Goal: Check status: Check status

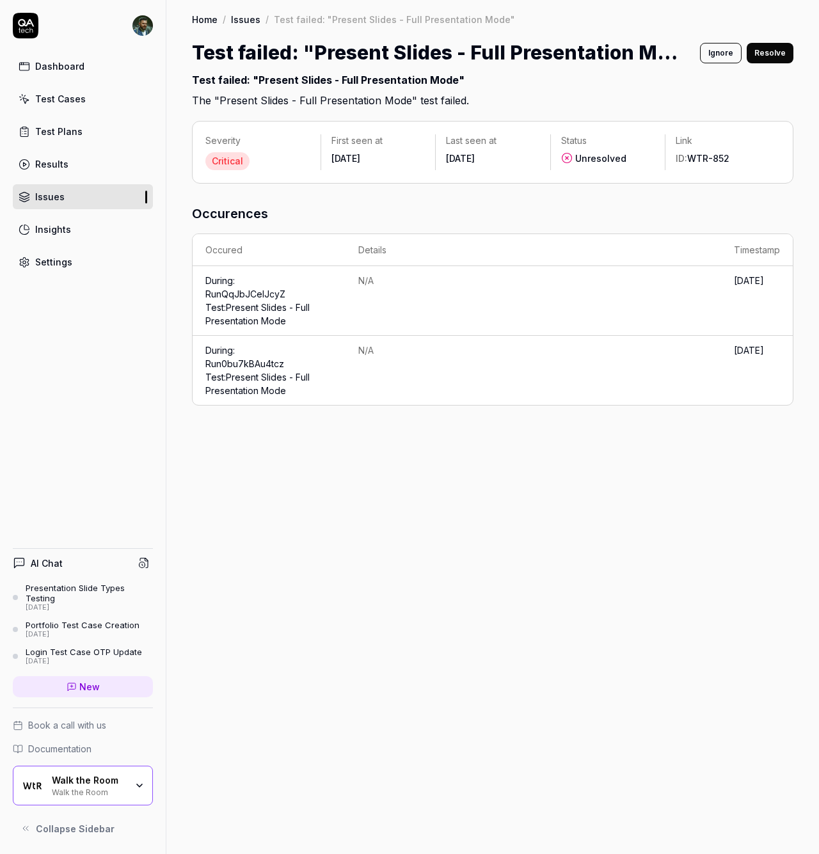
click at [67, 125] on div "Test Plans" at bounding box center [58, 131] width 47 height 13
click at [75, 94] on div "Test Cases" at bounding box center [60, 98] width 51 height 13
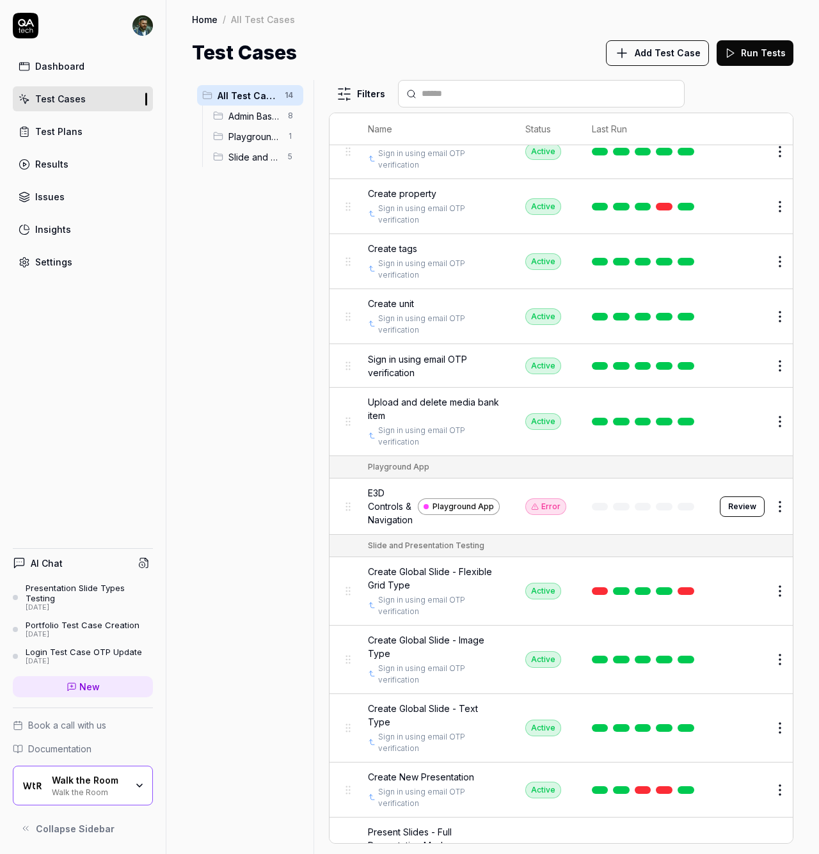
scroll to position [199, 0]
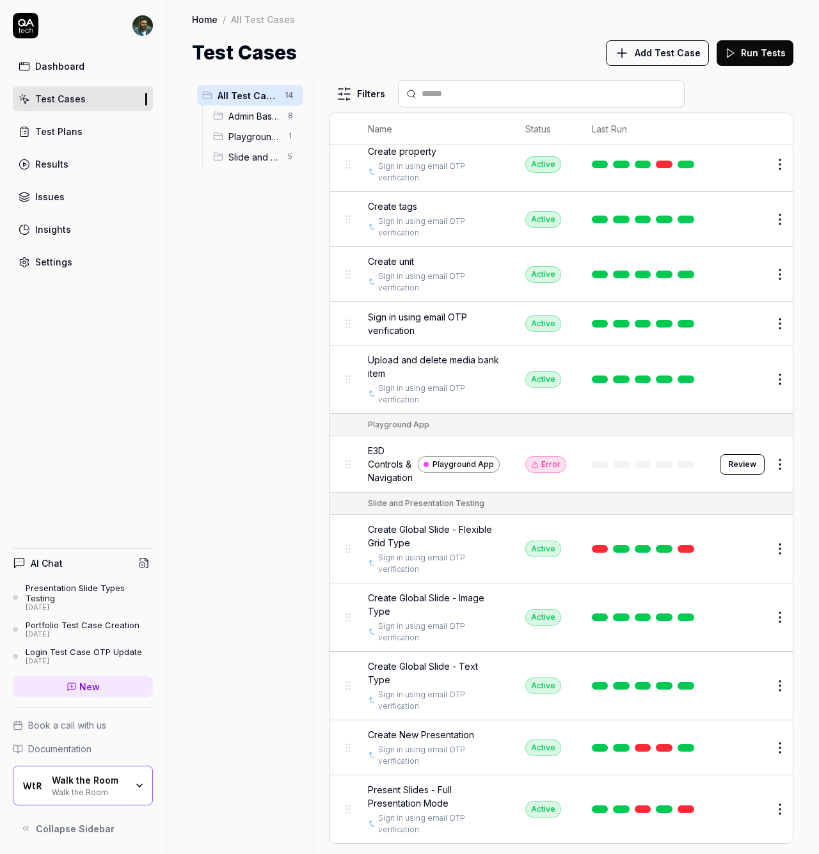
click at [660, 805] on link at bounding box center [664, 809] width 17 height 8
click at [418, 794] on span "Present Slides - Full Presentation Mode" at bounding box center [434, 796] width 132 height 27
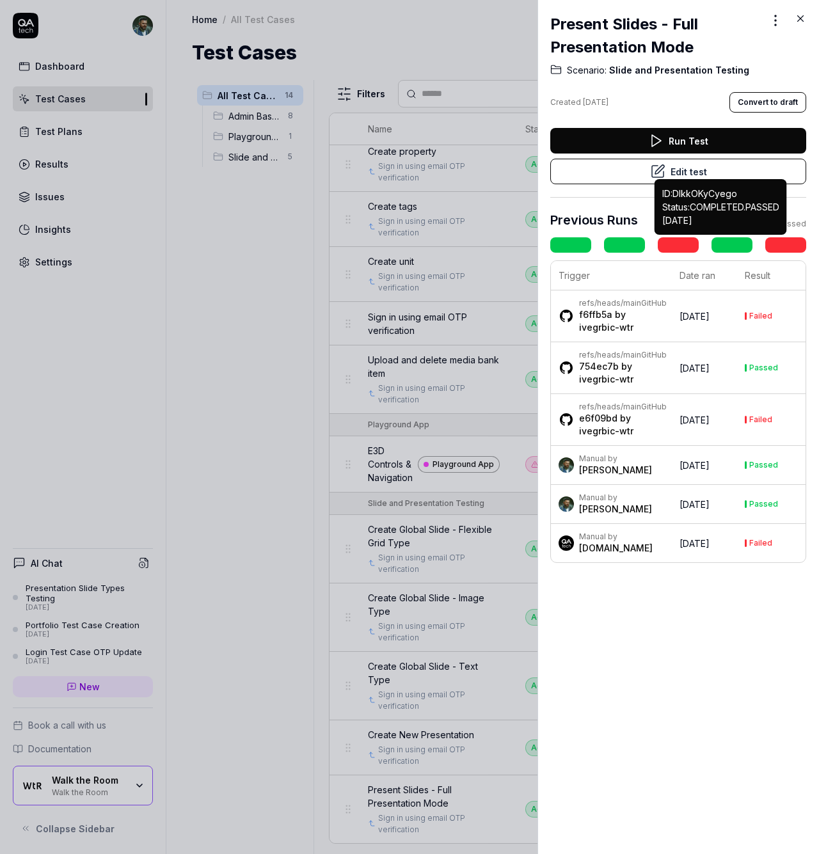
click at [723, 242] on link at bounding box center [731, 244] width 41 height 15
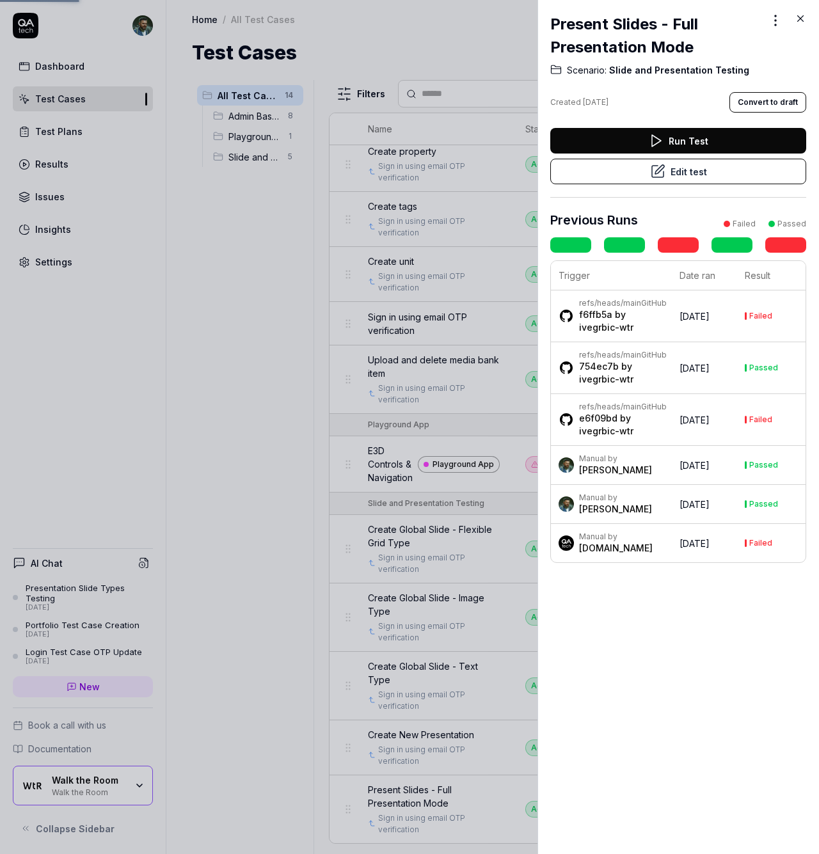
click at [723, 246] on link at bounding box center [731, 244] width 41 height 15
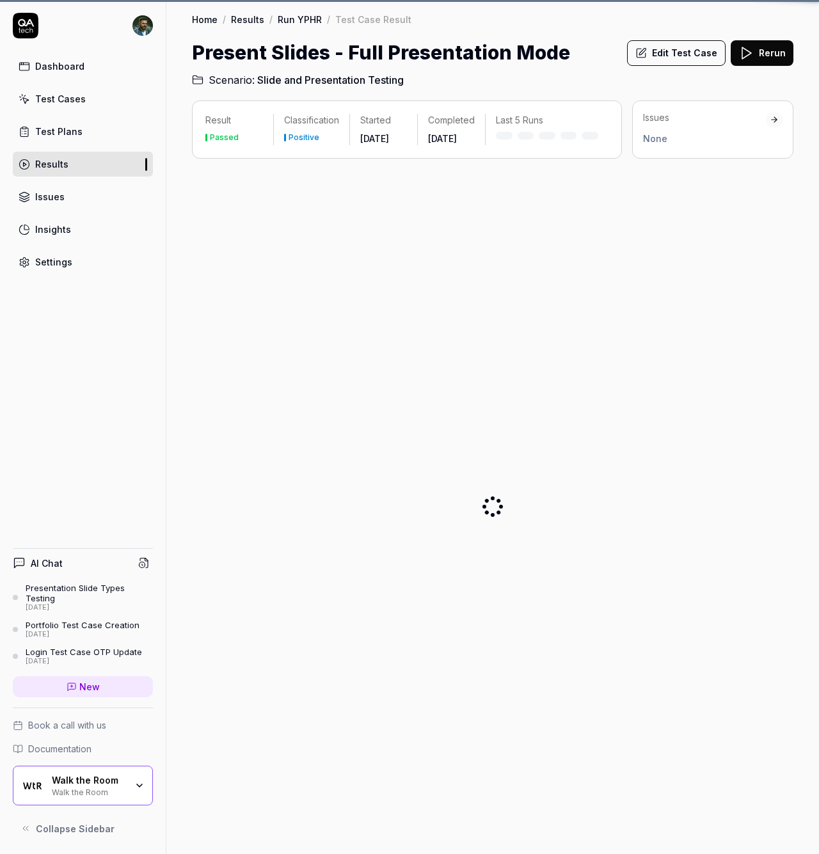
click at [692, 172] on div "Result Passed Classification Positive Started [DATE] Completed [DATE] Last 5 Ru…" at bounding box center [492, 471] width 601 height 743
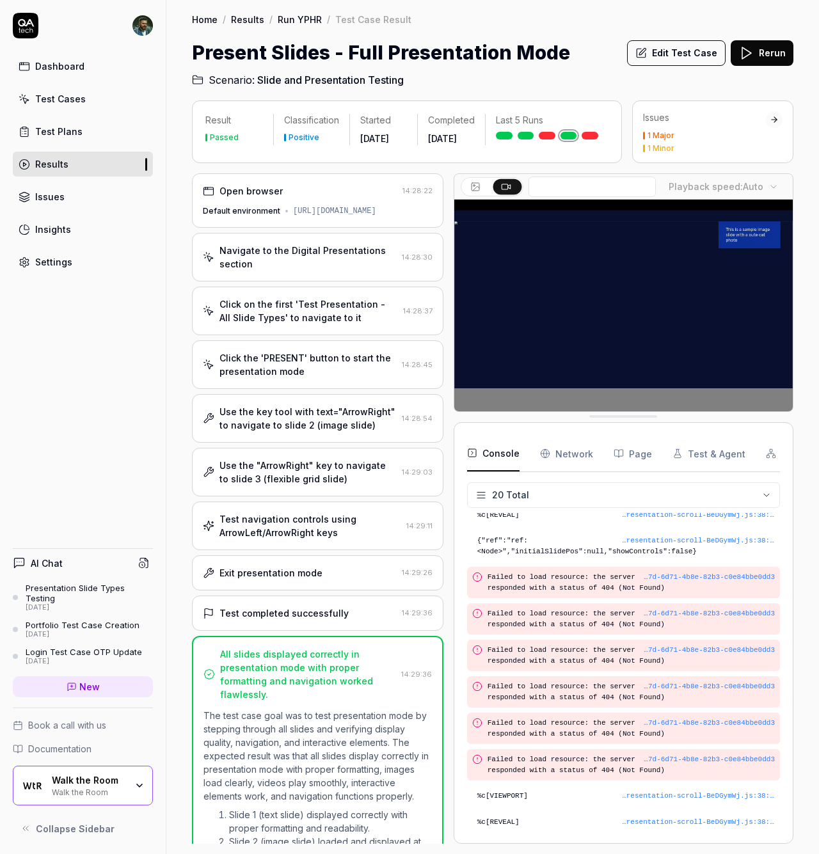
click at [590, 139] on link at bounding box center [589, 136] width 17 height 8
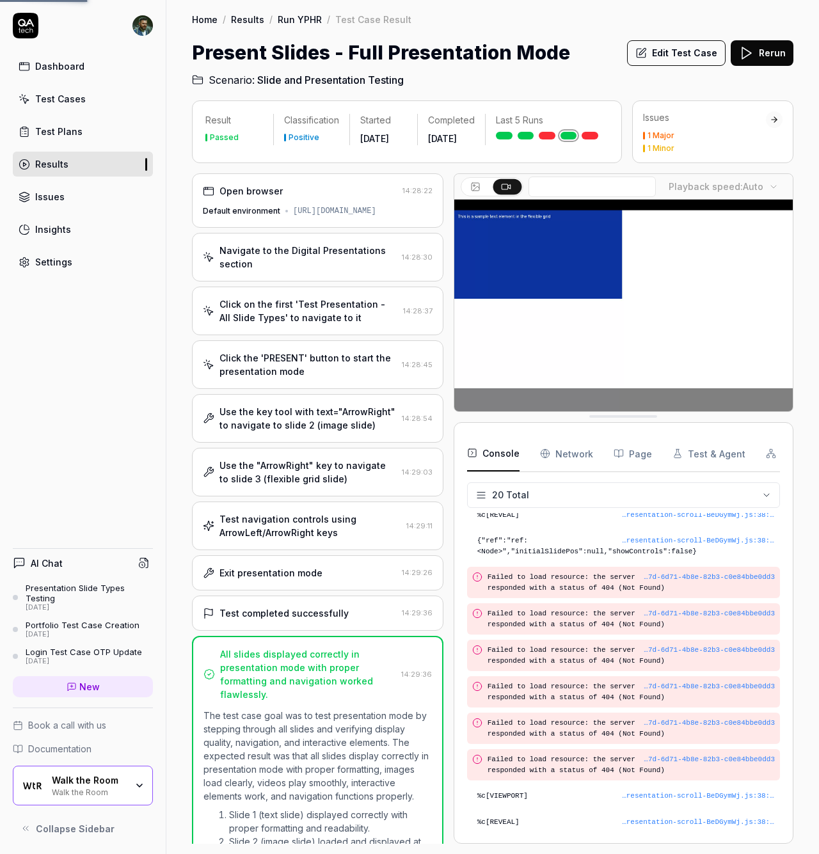
click at [592, 135] on link at bounding box center [589, 136] width 17 height 8
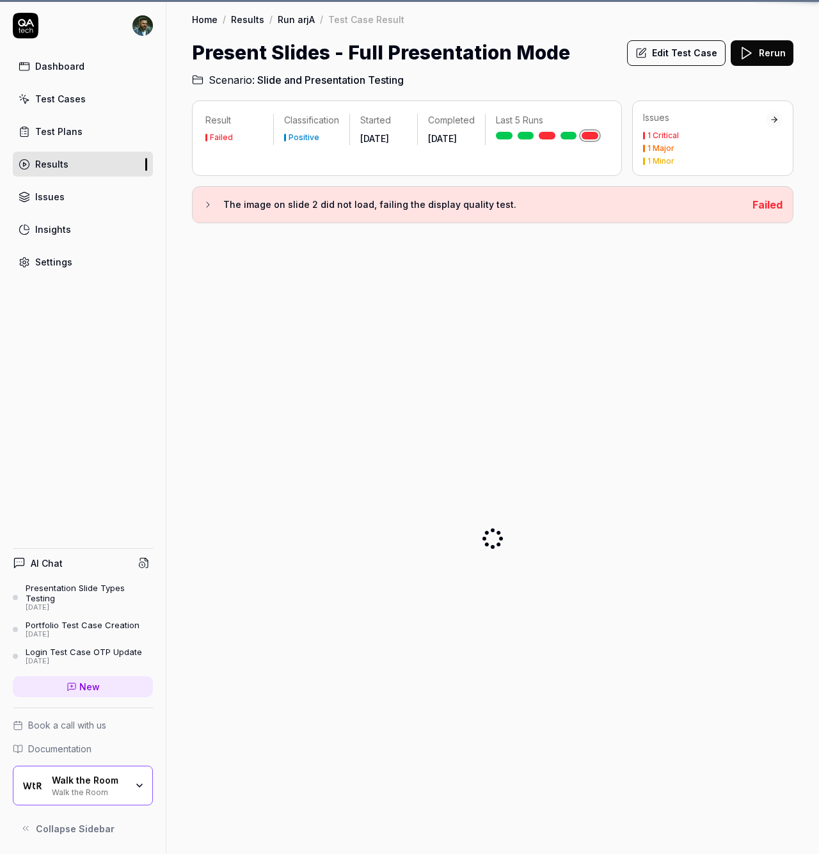
click at [592, 138] on link at bounding box center [589, 136] width 17 height 8
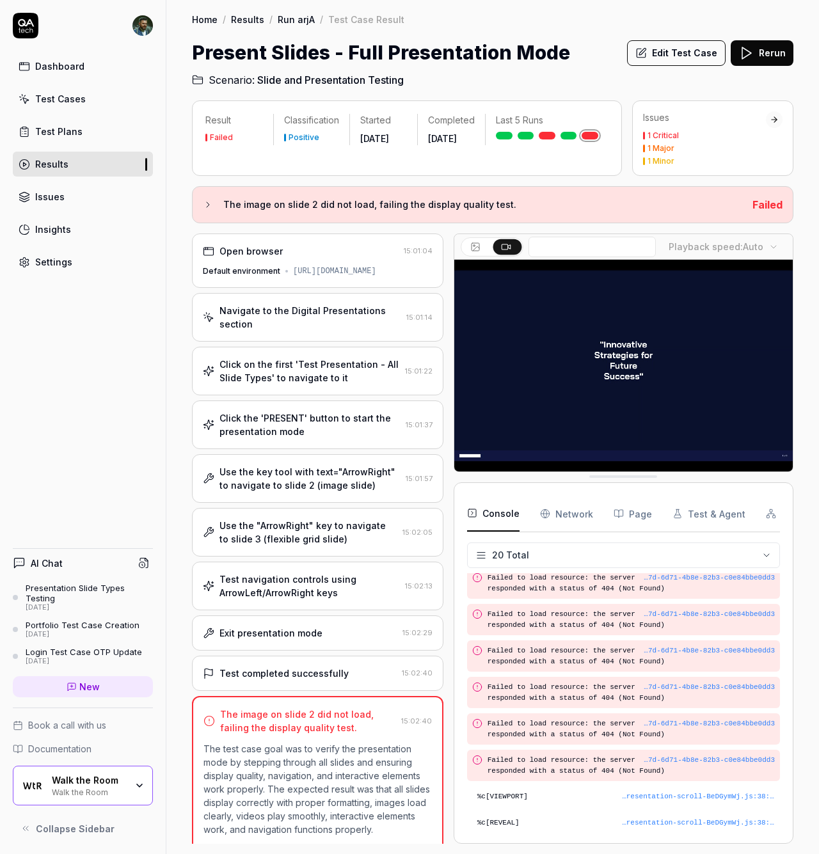
click at [303, 331] on div "Navigate to the Digital Presentations section" at bounding box center [310, 317] width 182 height 27
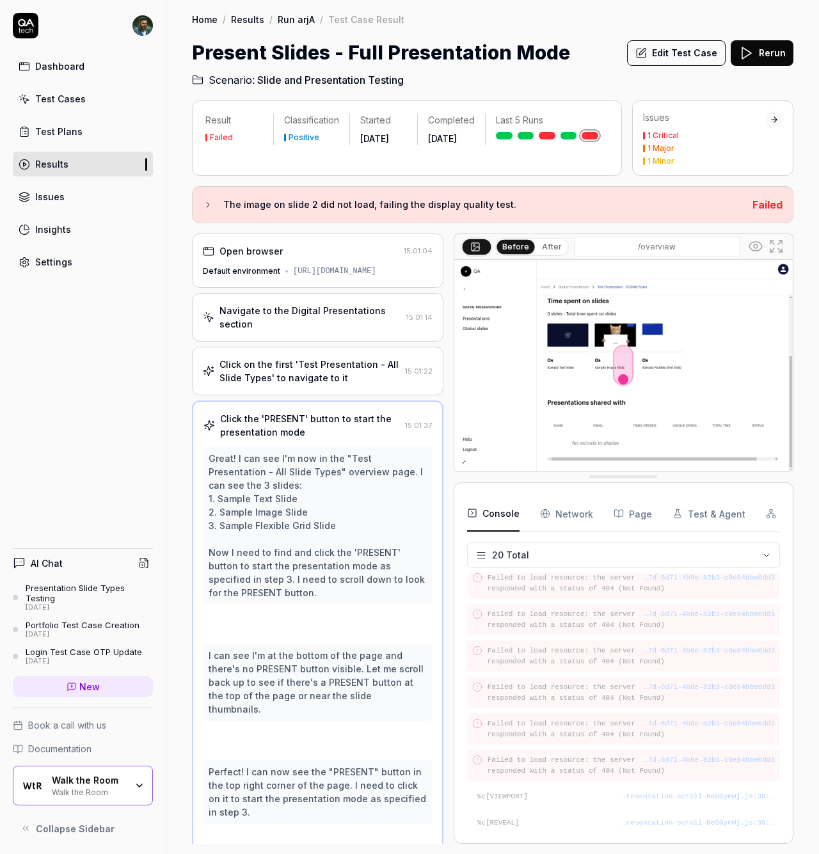
scroll to position [47, 0]
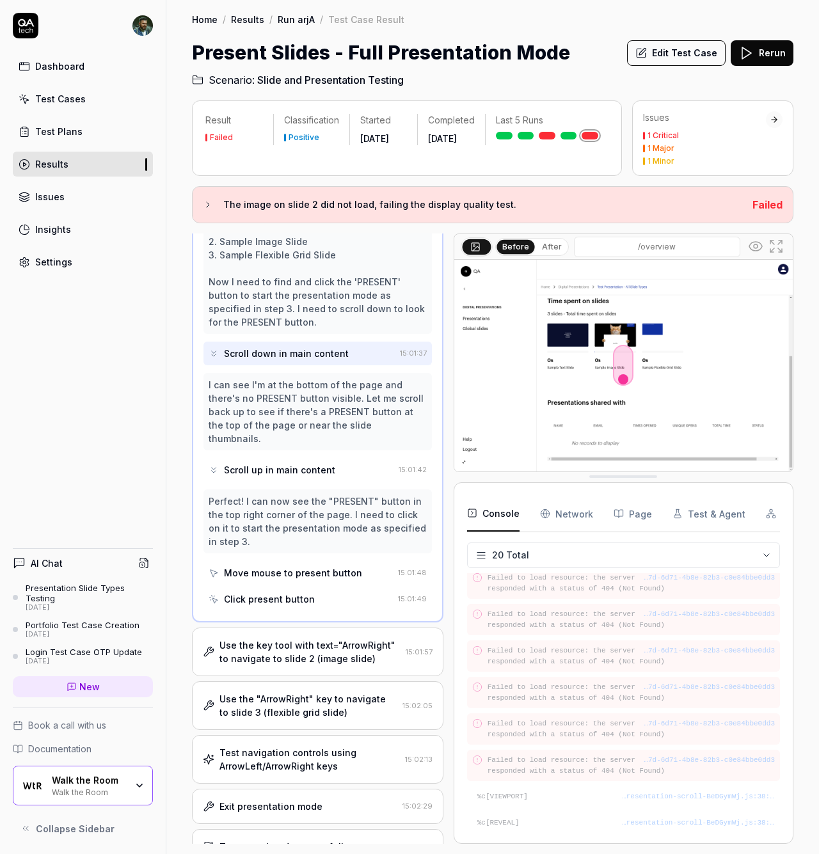
click at [314, 652] on div "Use the key tool with text="ArrowRight" to navigate to slide 2 (image slide)" at bounding box center [309, 651] width 181 height 27
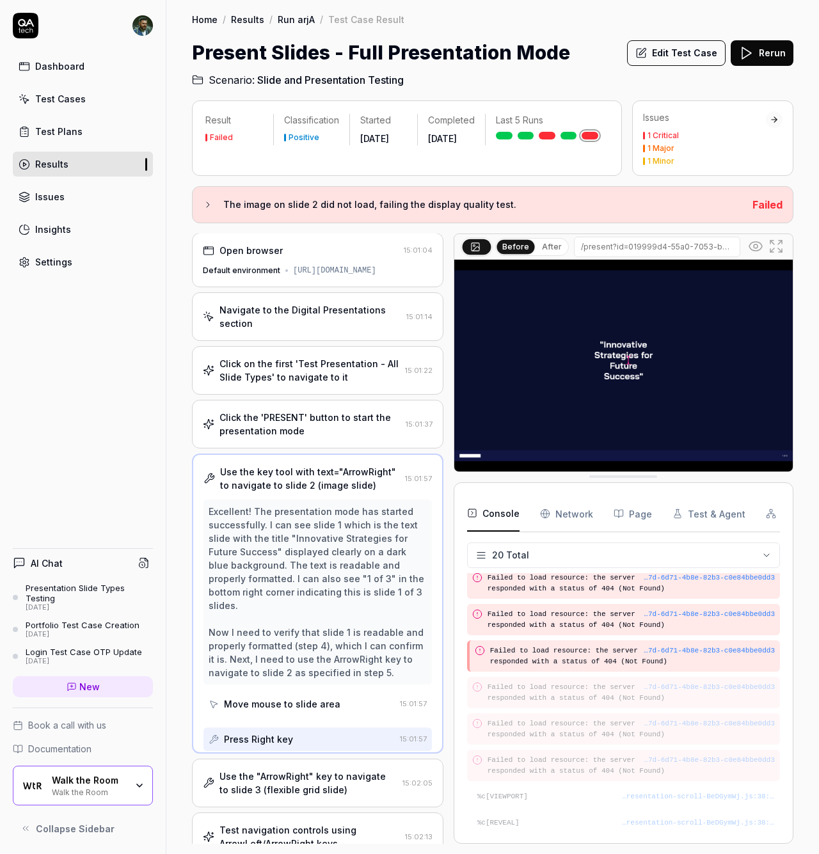
scroll to position [0, 0]
click at [329, 807] on div "Use the "ArrowRight" key to navigate to slide 3 (flexible grid slide) 15:02:05" at bounding box center [317, 783] width 251 height 49
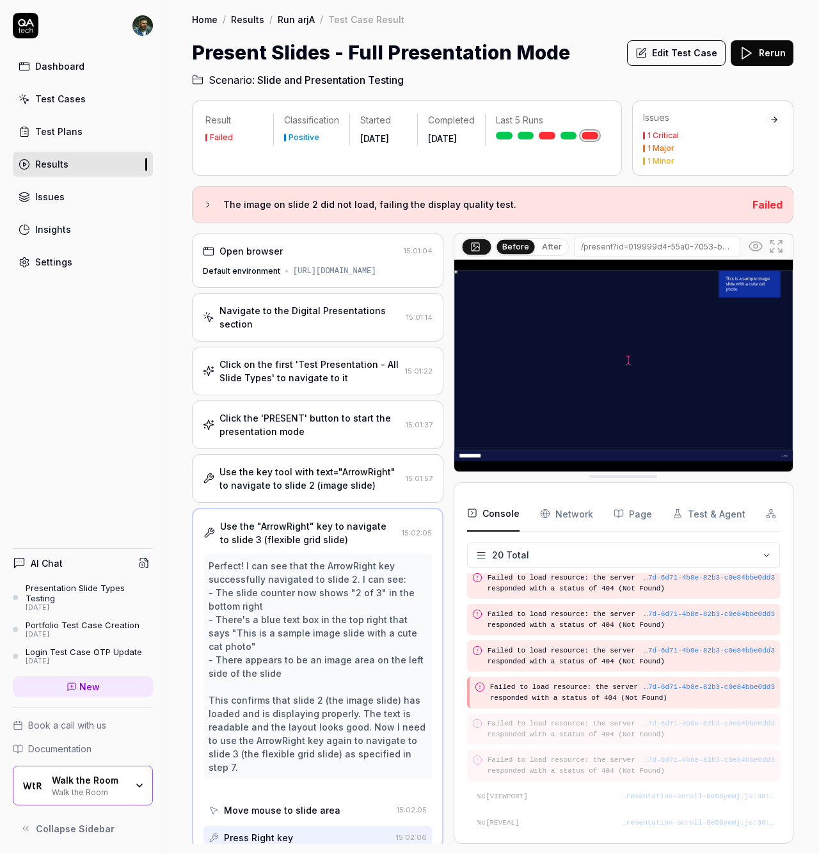
scroll to position [15, 0]
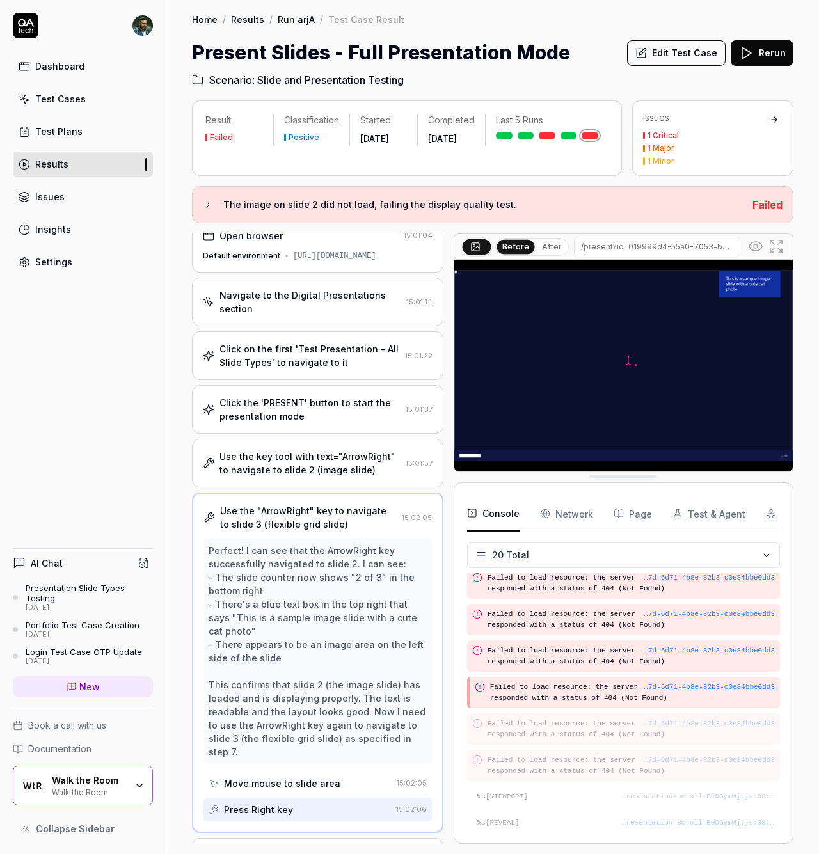
click at [359, 423] on div "Click the 'PRESENT' button to start the presentation mode" at bounding box center [309, 409] width 181 height 27
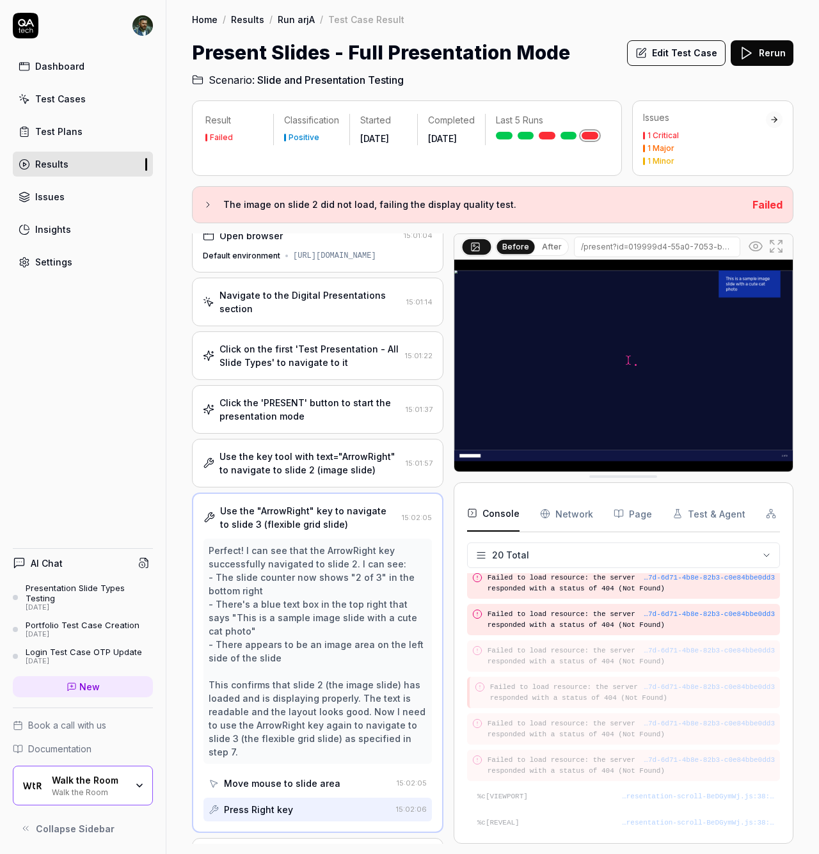
scroll to position [47, 0]
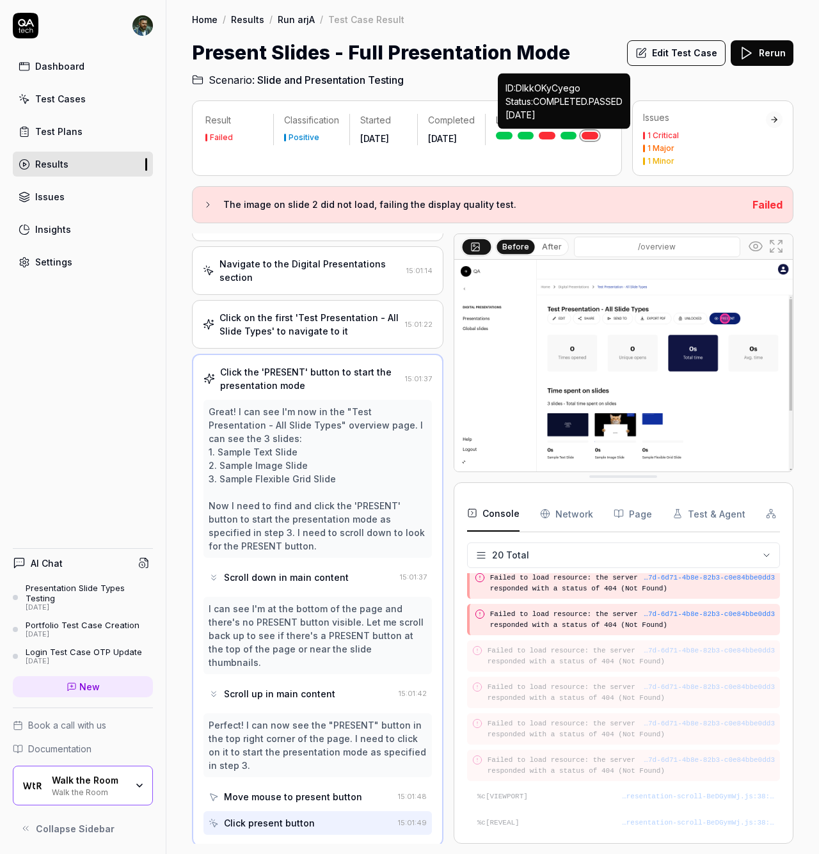
click at [570, 137] on link at bounding box center [568, 136] width 17 height 8
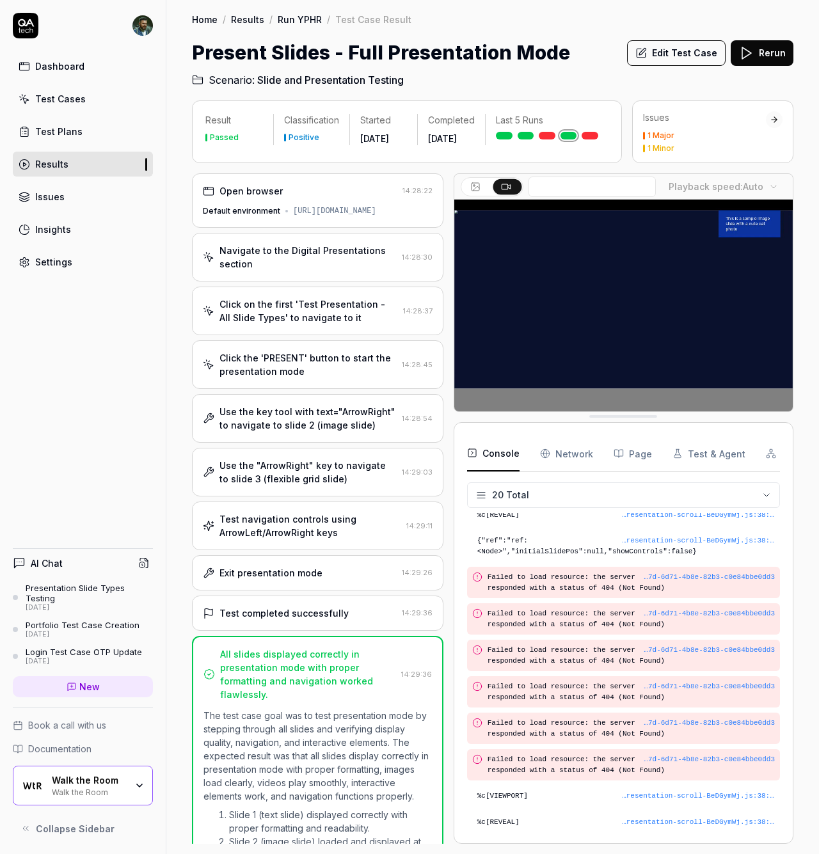
click at [325, 265] on div "Navigate to the Digital Presentations section" at bounding box center [307, 257] width 177 height 27
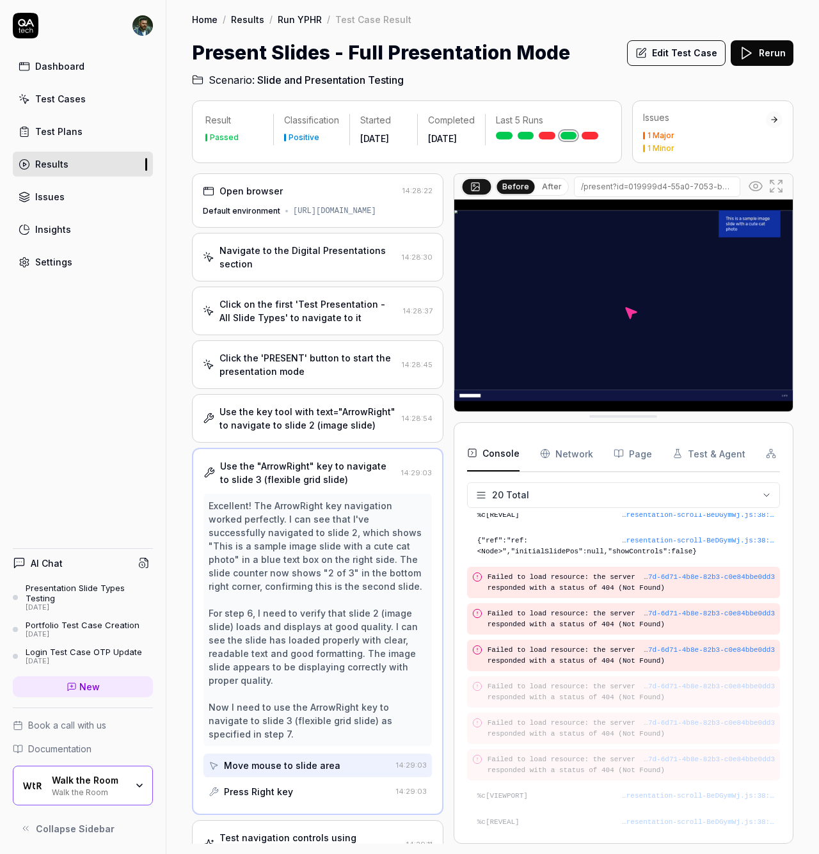
scroll to position [198, 0]
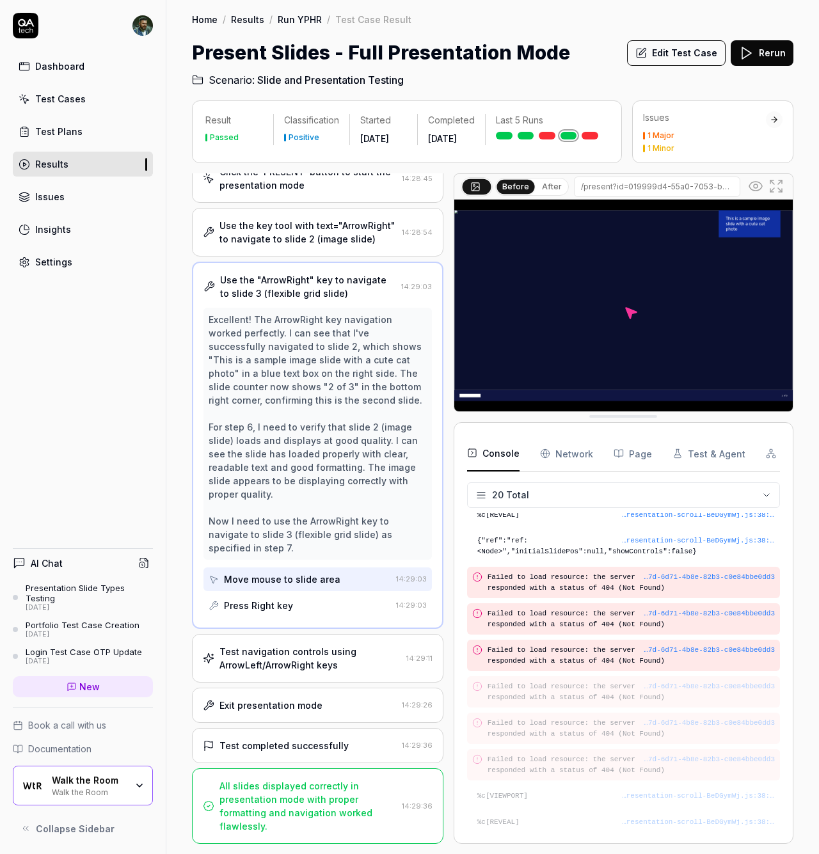
click at [361, 672] on div "Test navigation controls using ArrowLeft/ArrowRight keys" at bounding box center [310, 658] width 182 height 27
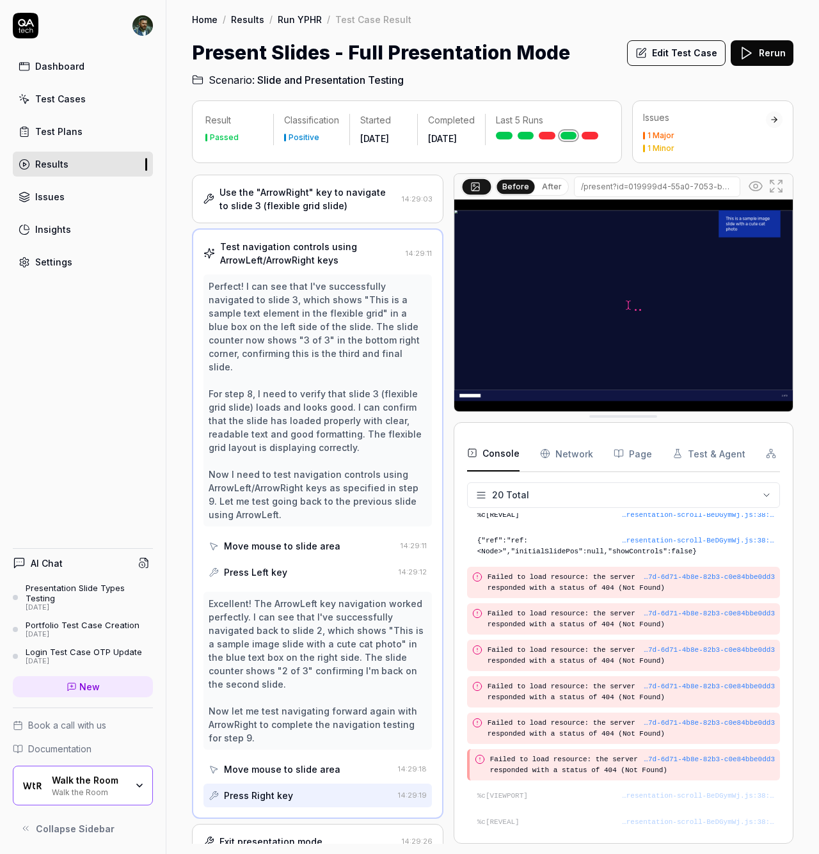
scroll to position [421, 0]
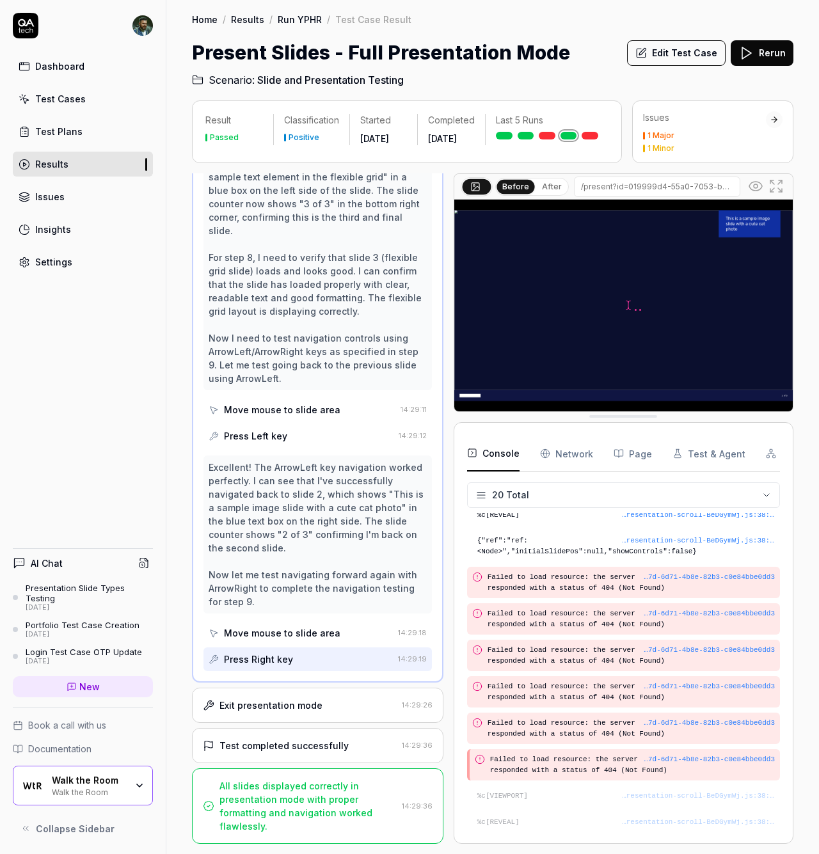
click at [324, 712] on div "Exit presentation mode" at bounding box center [300, 704] width 194 height 13
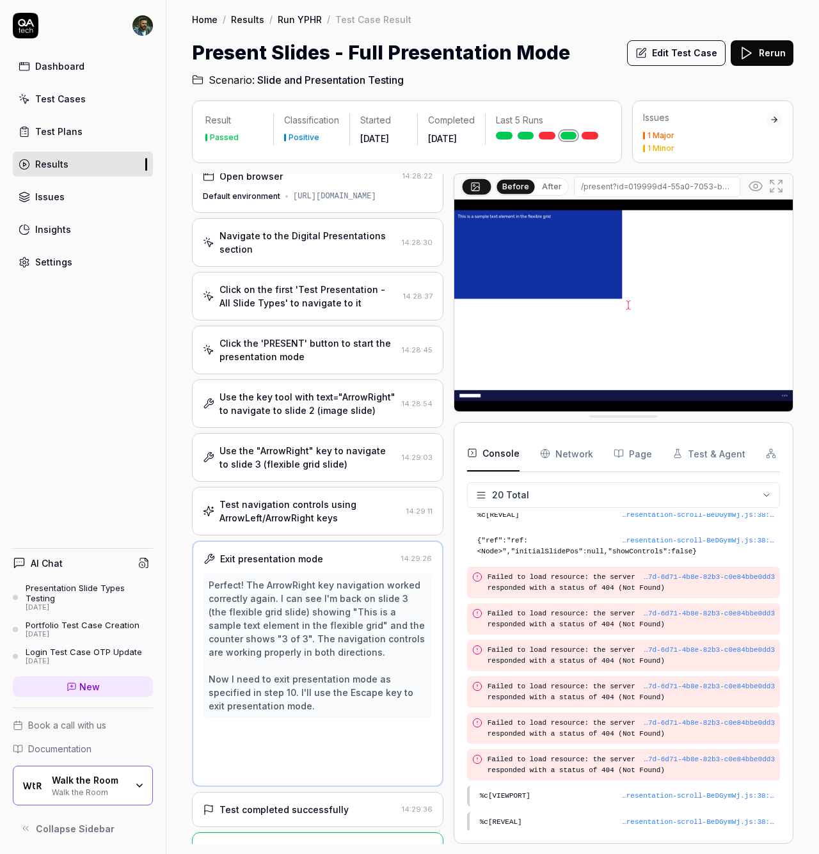
scroll to position [0, 0]
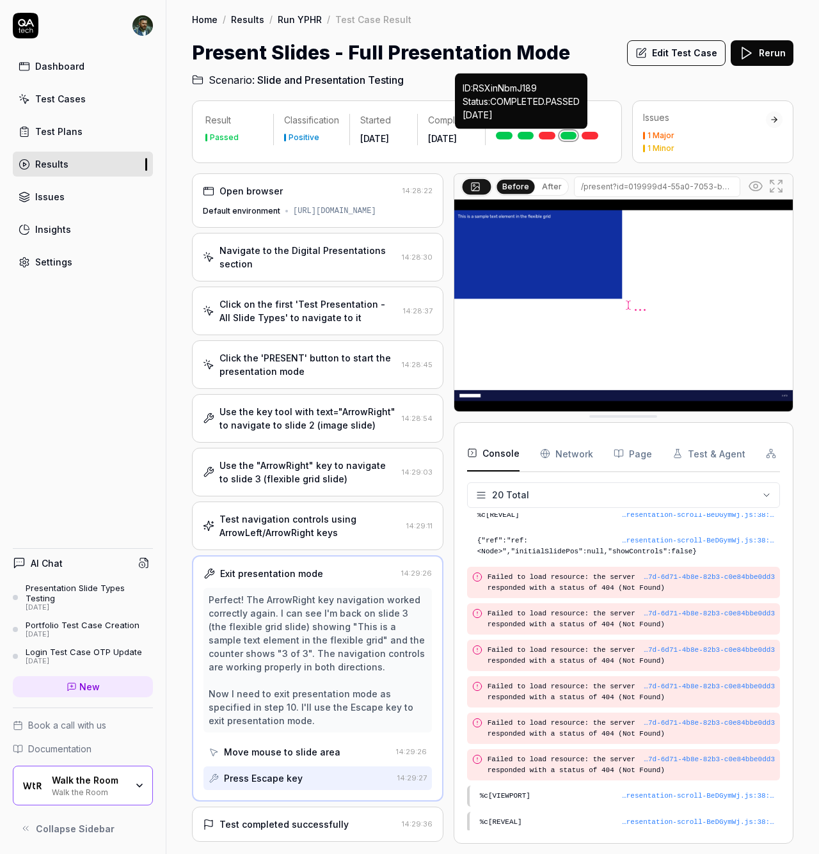
click at [523, 130] on div "Last 5 Runs" at bounding box center [546, 127] width 123 height 26
click at [525, 138] on link at bounding box center [525, 136] width 17 height 8
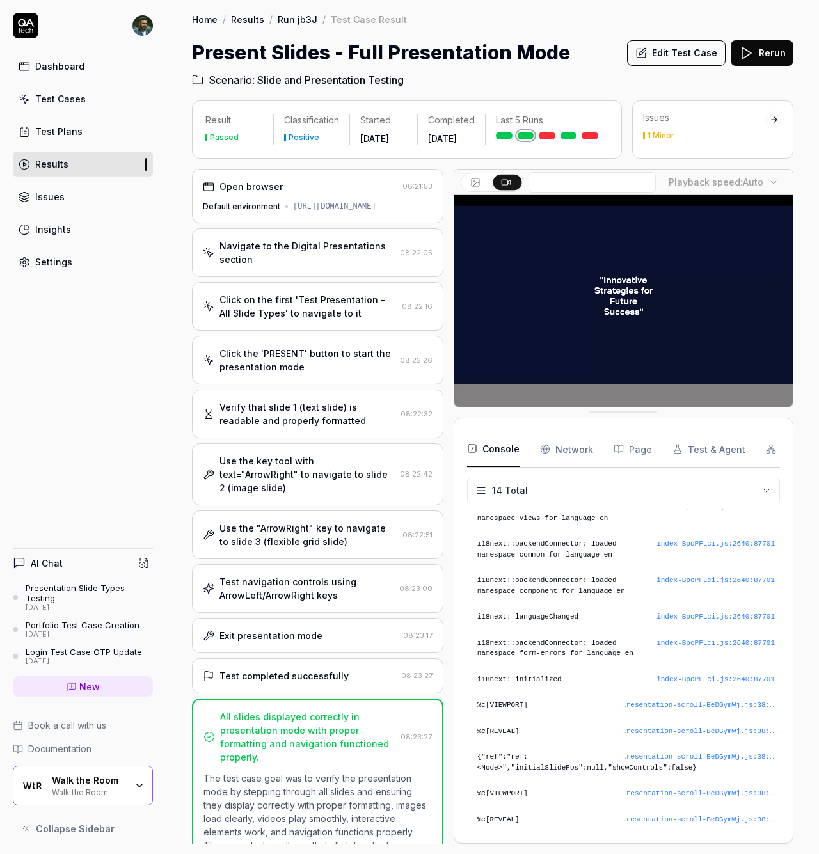
click at [299, 494] on div "Use the key tool with text="ArrowRight" to navigate to slide 2 (image slide)" at bounding box center [306, 474] width 175 height 40
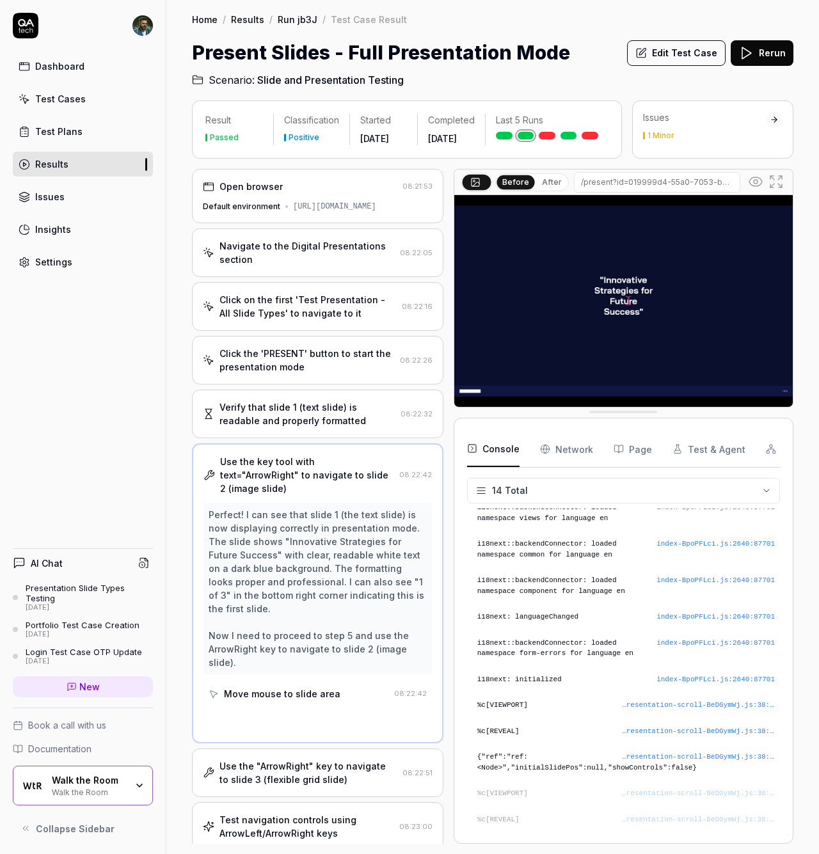
click at [311, 427] on div "Verify that slide 1 (text slide) is readable and properly formatted" at bounding box center [307, 413] width 176 height 27
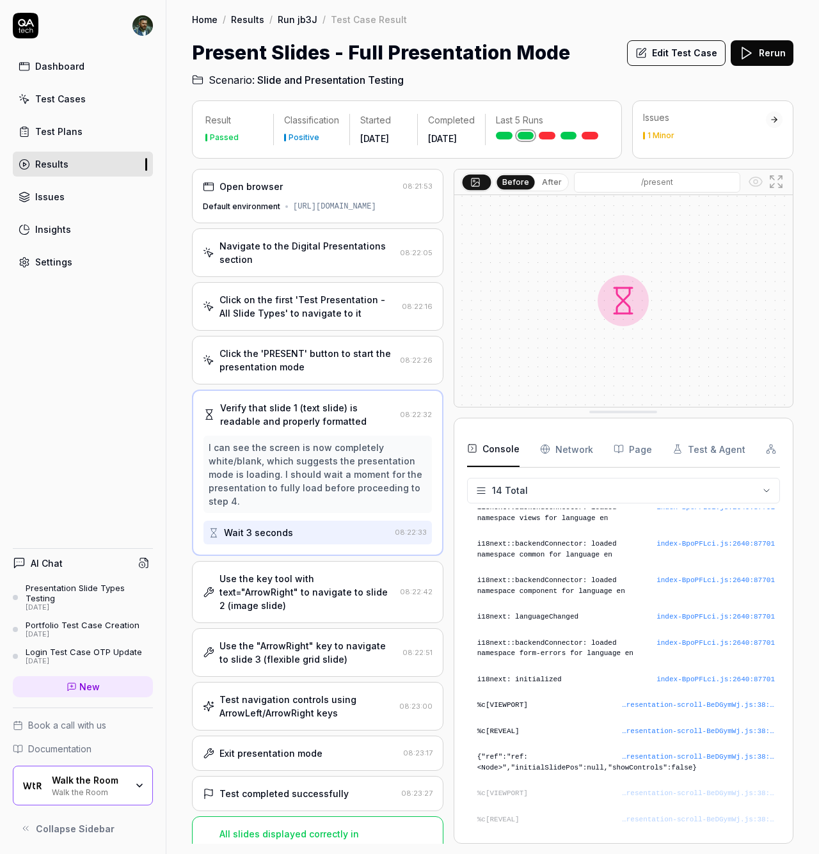
click at [315, 384] on div "Click the 'PRESENT' button to start the presentation mode 08:22:26" at bounding box center [317, 360] width 251 height 49
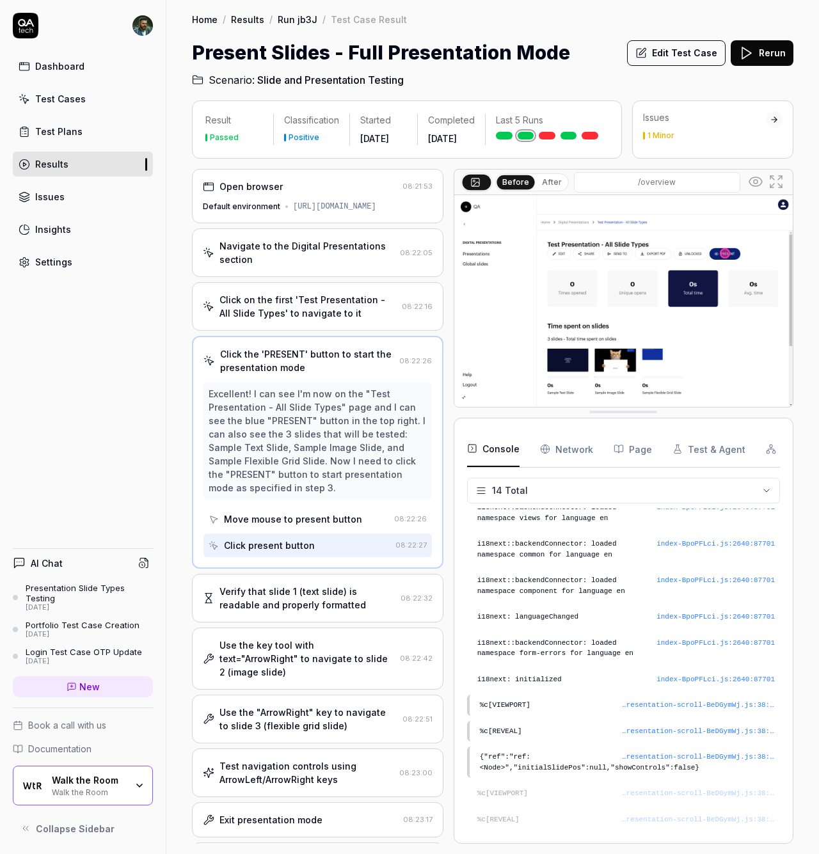
click at [328, 320] on div "Click on the first 'Test Presentation - All Slide Types' to navigate to it" at bounding box center [307, 306] width 177 height 27
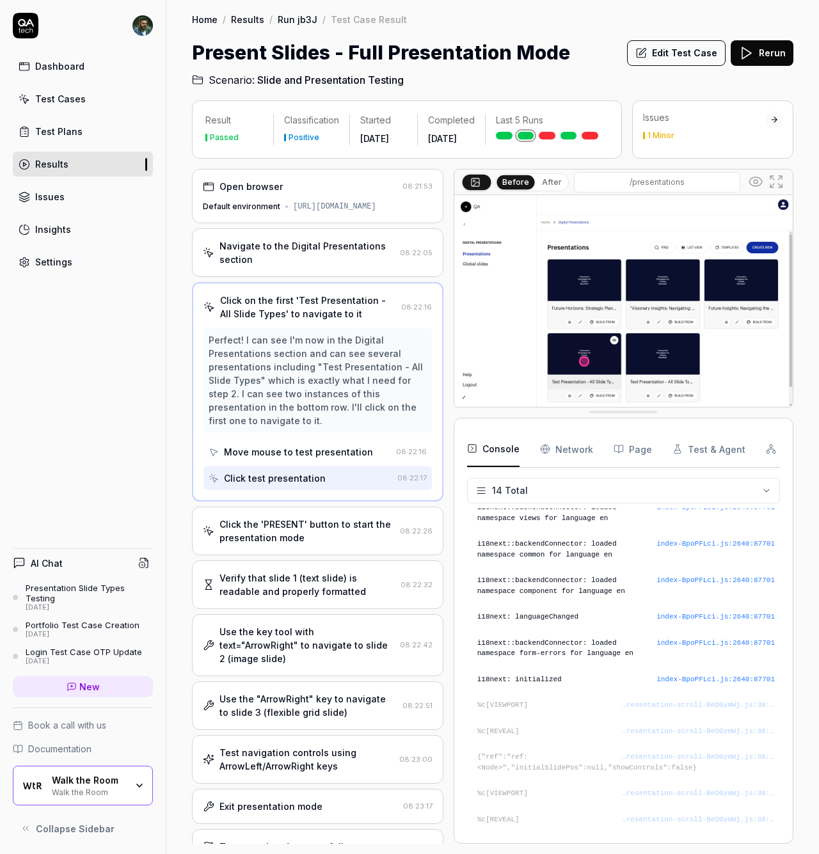
click at [326, 277] on div "Navigate to the Digital Presentations section 08:22:05" at bounding box center [317, 252] width 251 height 49
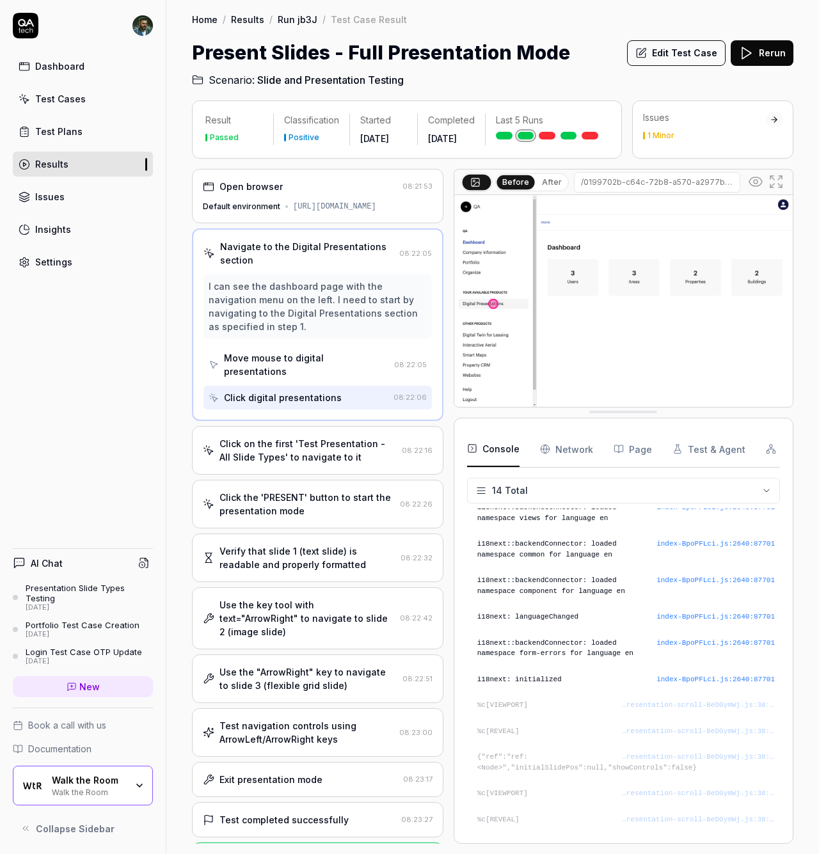
click at [347, 212] on div "Default environment [URL][DOMAIN_NAME]" at bounding box center [318, 207] width 230 height 12
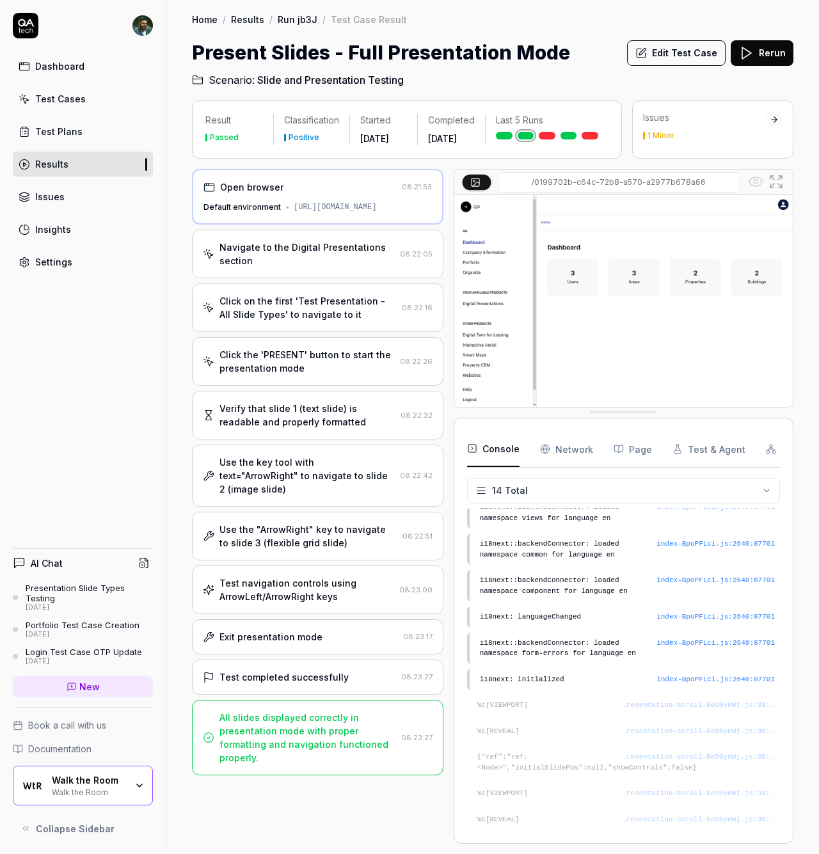
drag, startPoint x: 324, startPoint y: 372, endPoint x: 329, endPoint y: 384, distance: 12.9
click at [324, 372] on div "Click the 'PRESENT' button to start the presentation mode" at bounding box center [306, 361] width 175 height 27
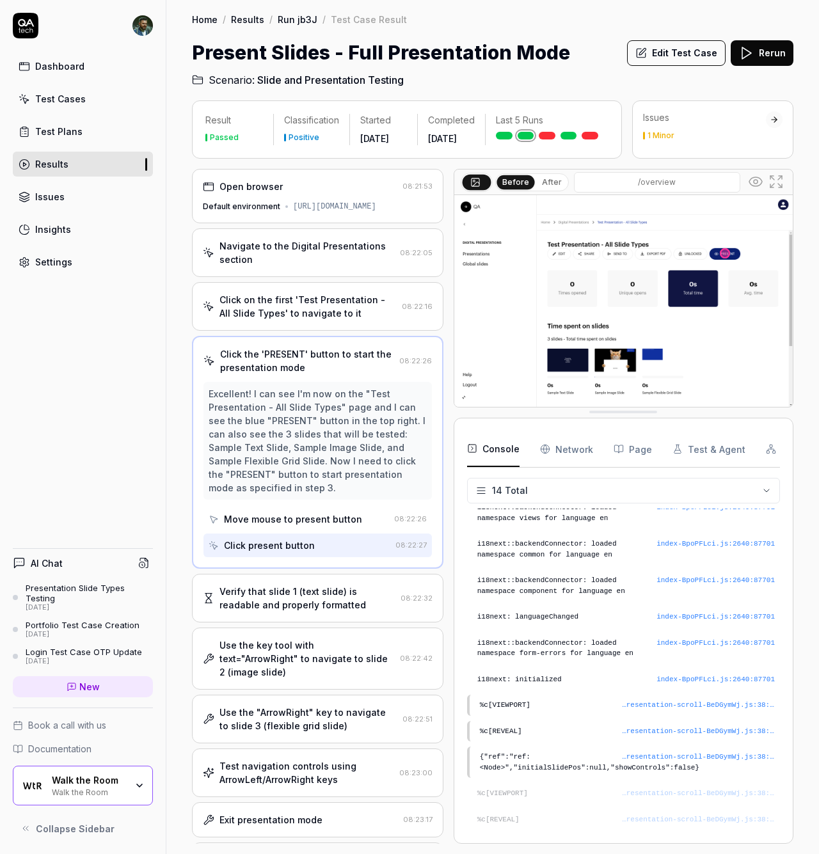
click at [333, 611] on div "Verify that slide 1 (text slide) is readable and properly formatted" at bounding box center [307, 598] width 176 height 27
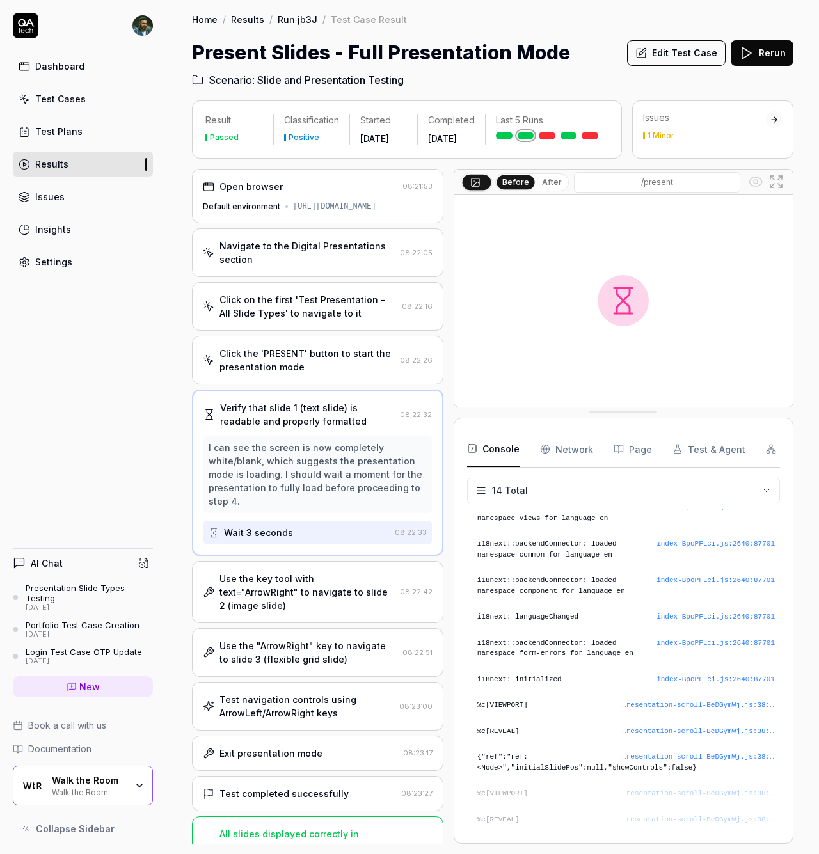
click at [327, 666] on div "Use the "ArrowRight" key to navigate to slide 3 (flexible grid slide)" at bounding box center [308, 652] width 178 height 27
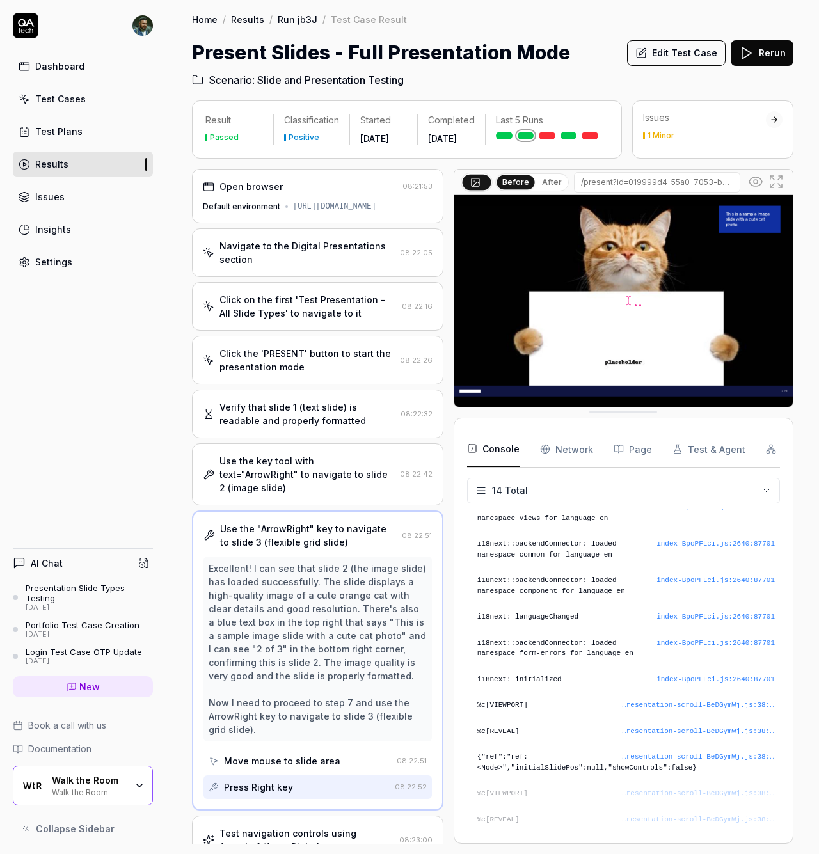
scroll to position [153, 0]
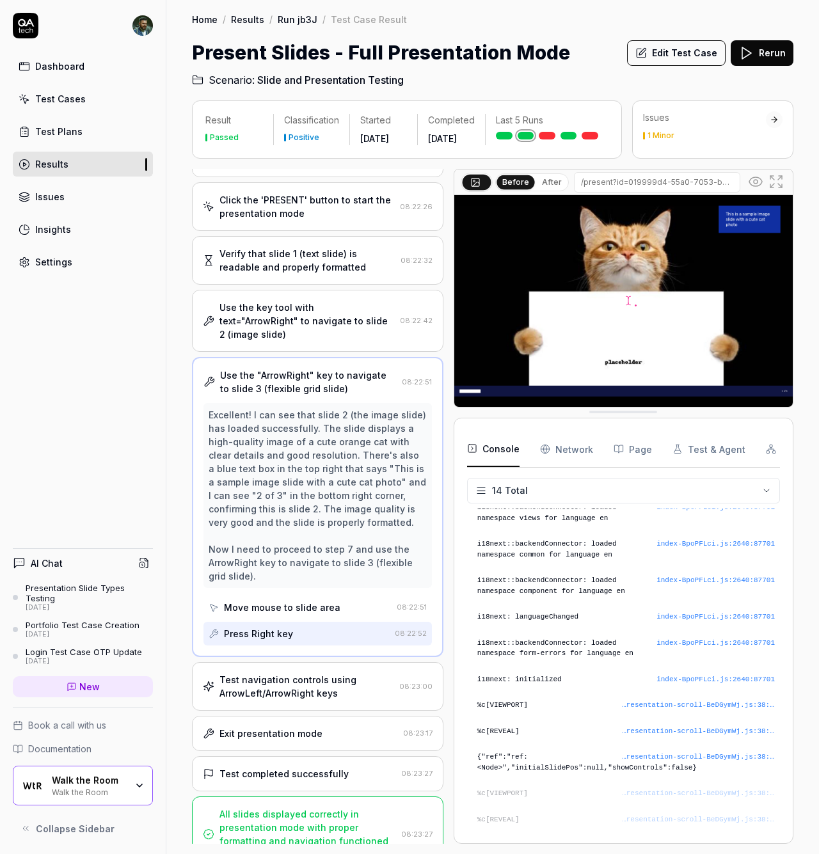
click at [289, 700] on div "Test navigation controls using ArrowLeft/ArrowRight keys" at bounding box center [306, 686] width 175 height 27
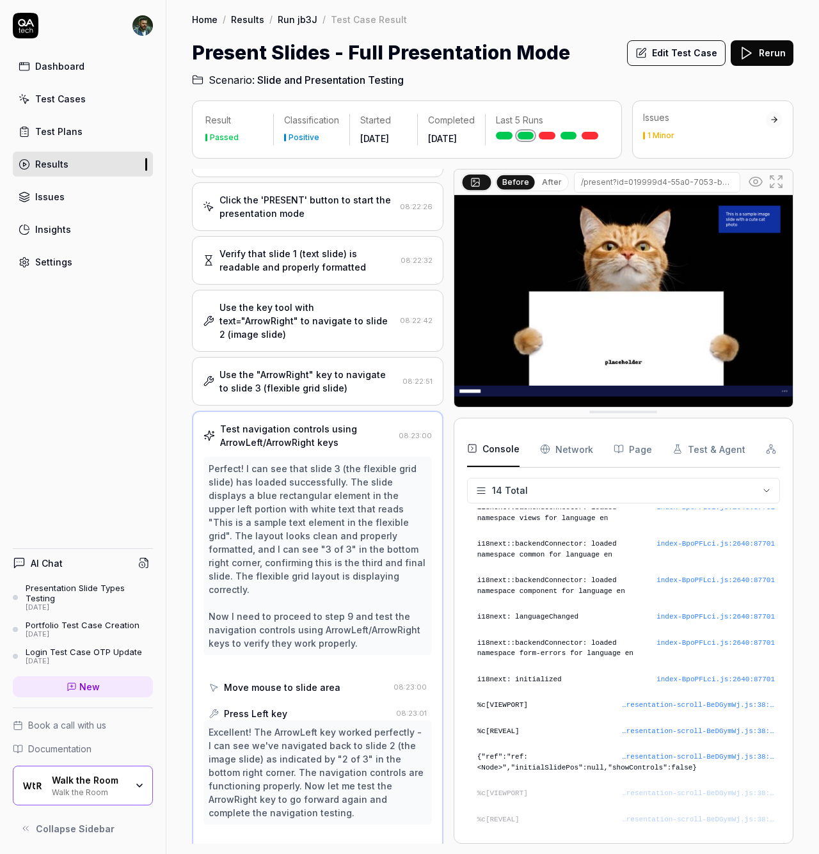
scroll to position [214, 0]
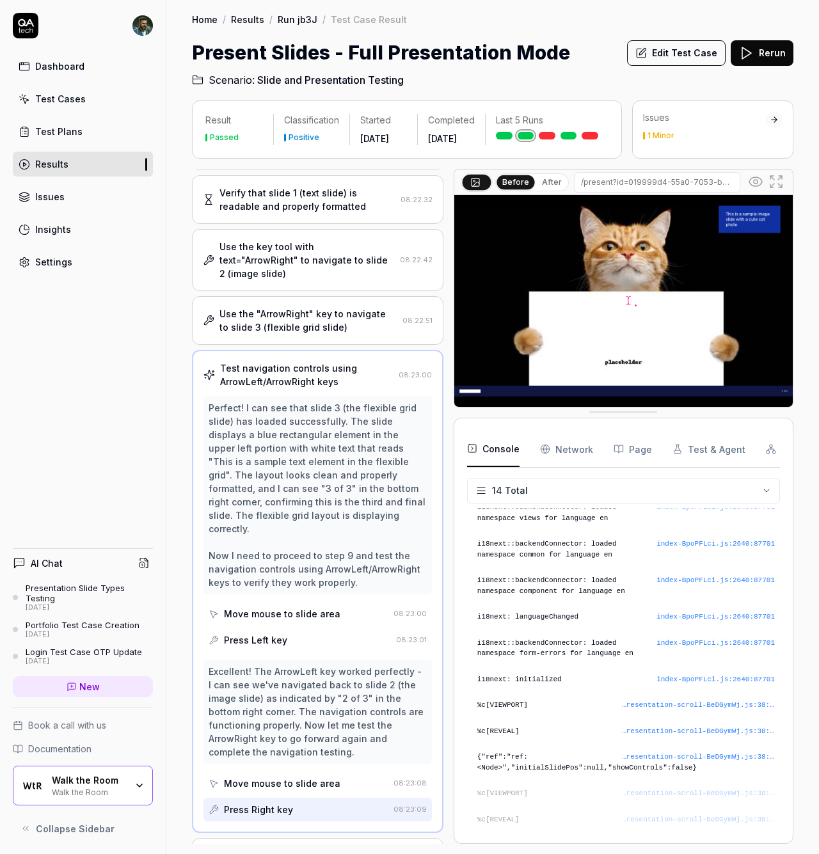
click at [330, 334] on div "Use the "ArrowRight" key to navigate to slide 3 (flexible grid slide)" at bounding box center [308, 320] width 178 height 27
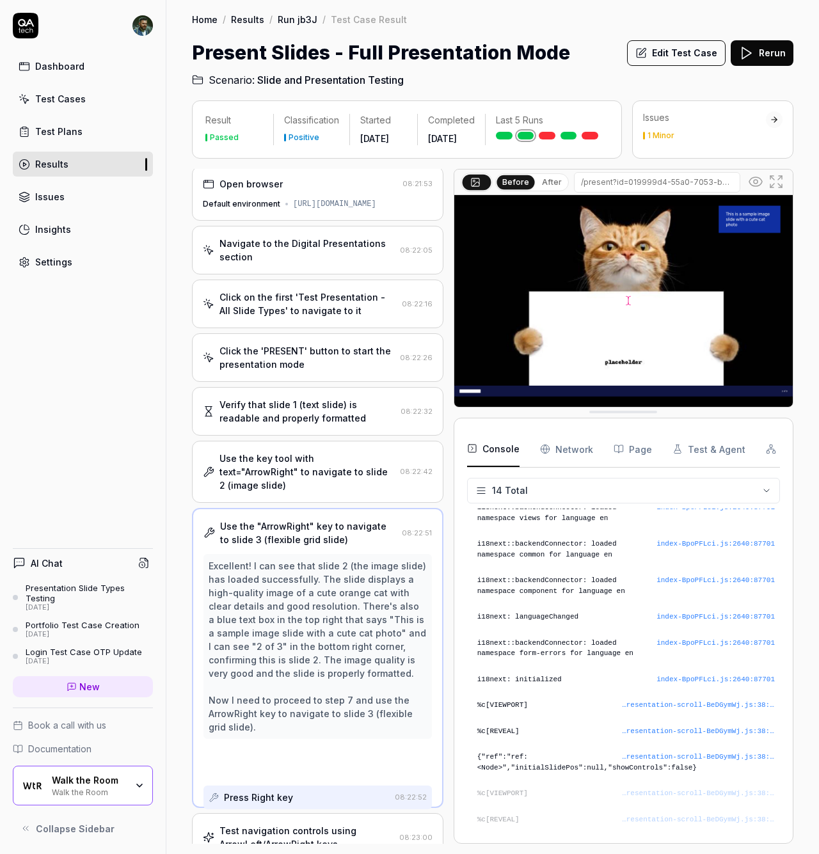
scroll to position [0, 0]
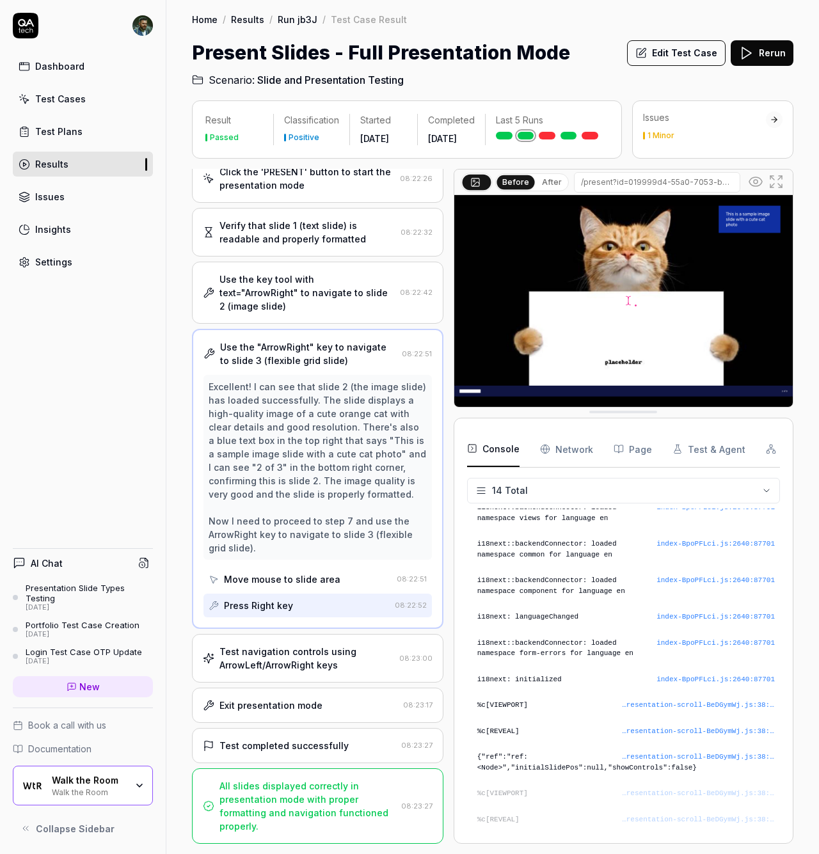
click at [308, 712] on div "Exit presentation mode" at bounding box center [270, 704] width 103 height 13
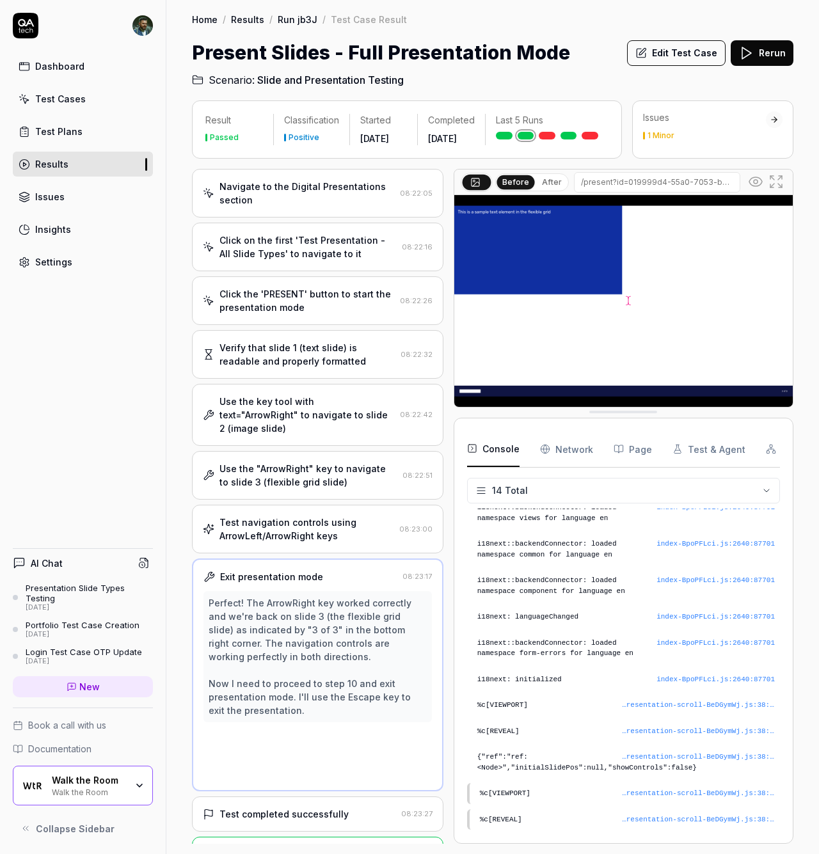
scroll to position [31, 0]
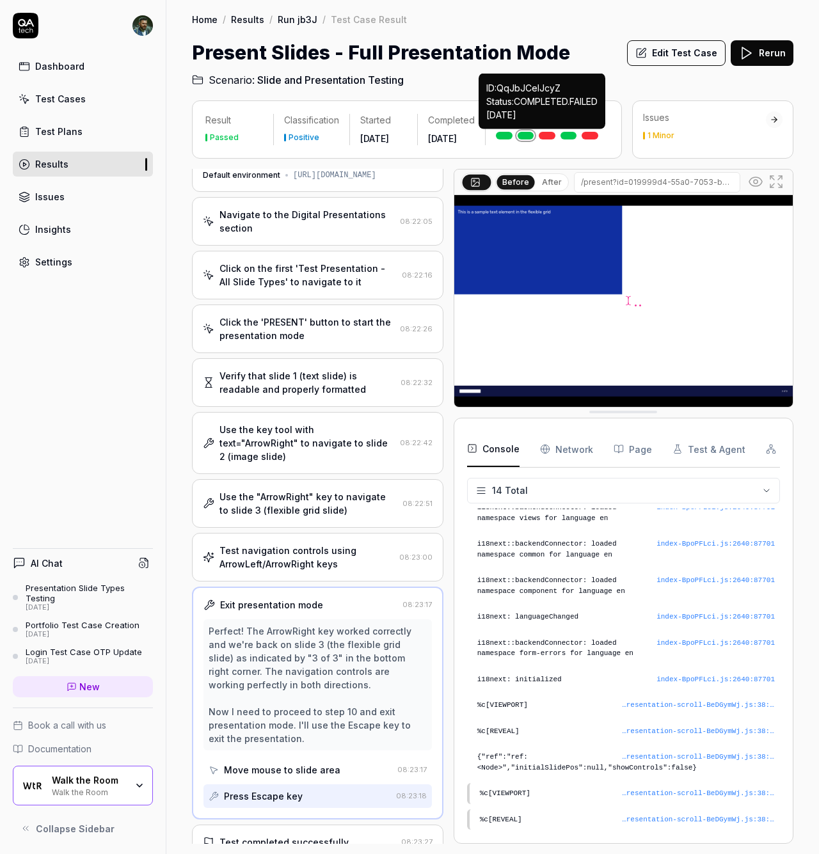
click at [549, 136] on link at bounding box center [547, 136] width 17 height 8
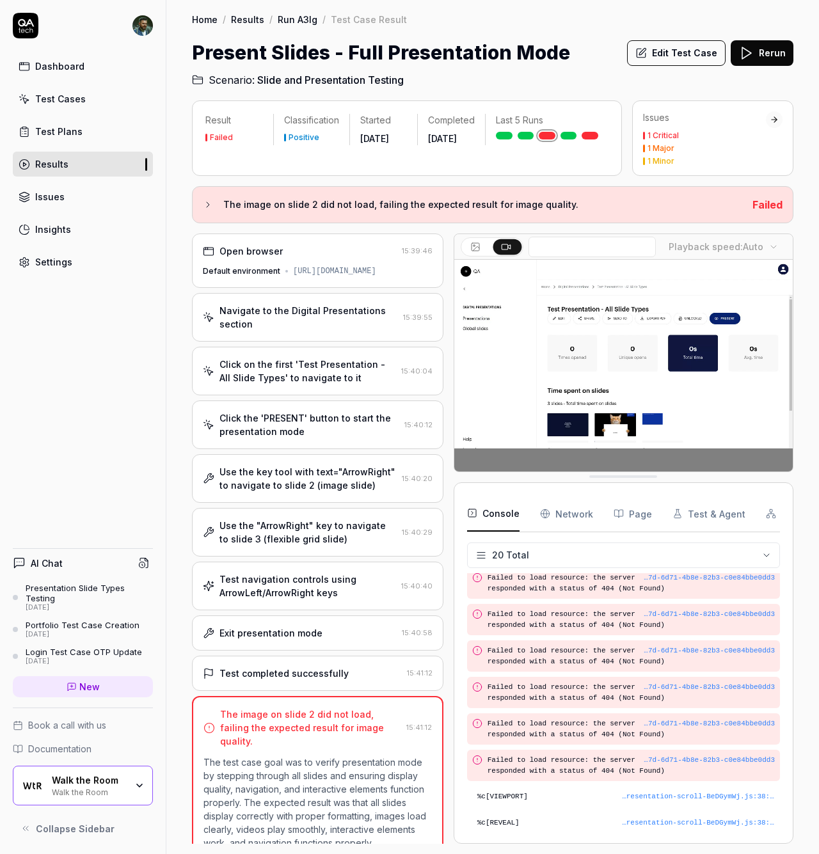
click at [298, 527] on div "Open browser 15:39:46 Default environment [URL][DOMAIN_NAME] Navigate to the Di…" at bounding box center [317, 538] width 251 height 610
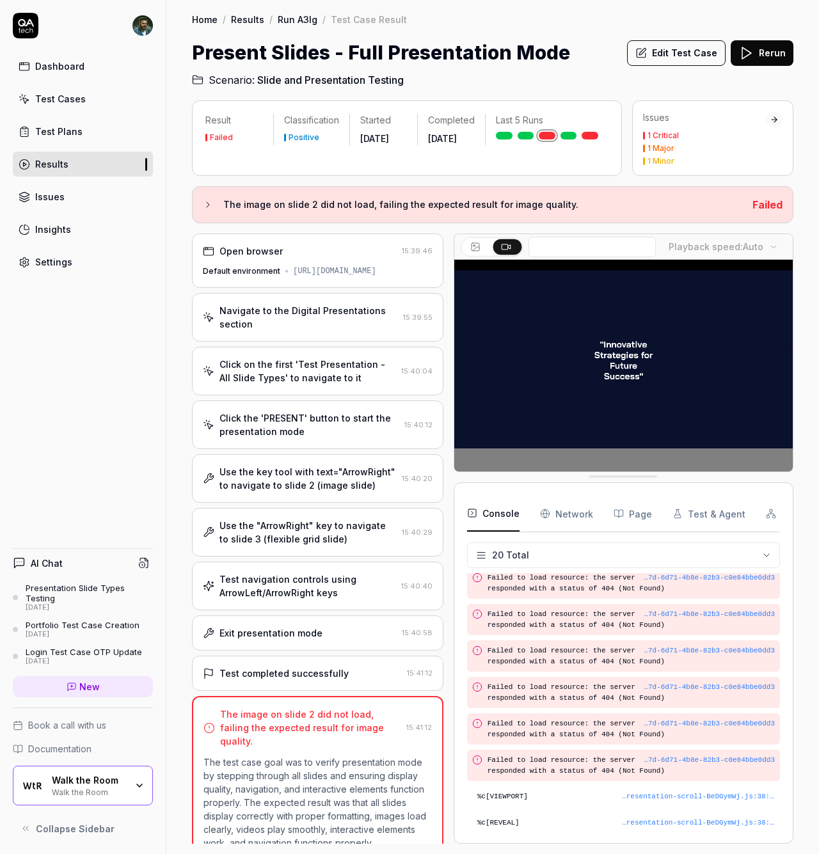
click at [299, 546] on div "Use the "ArrowRight" key to navigate to slide 3 (flexible grid slide)" at bounding box center [307, 532] width 177 height 27
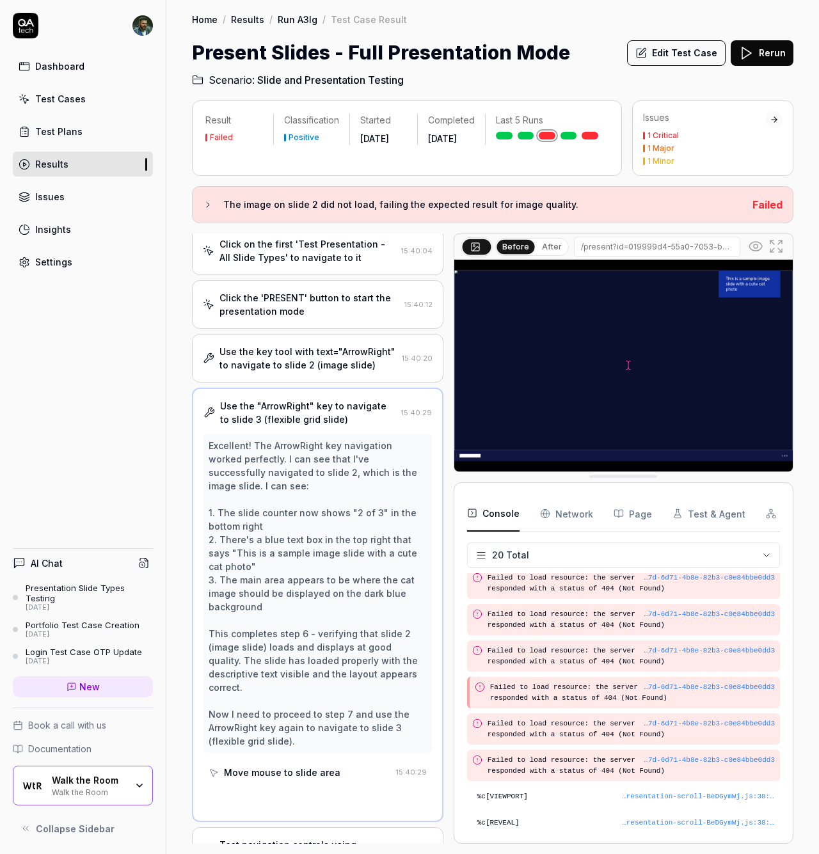
scroll to position [123, 0]
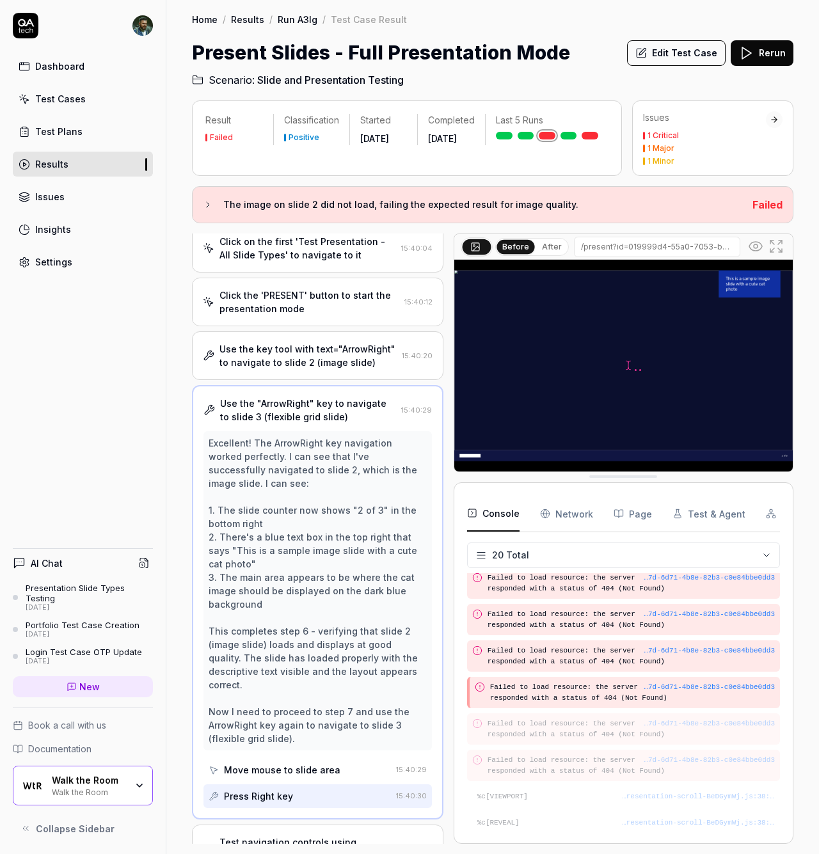
click at [528, 134] on link at bounding box center [525, 136] width 17 height 8
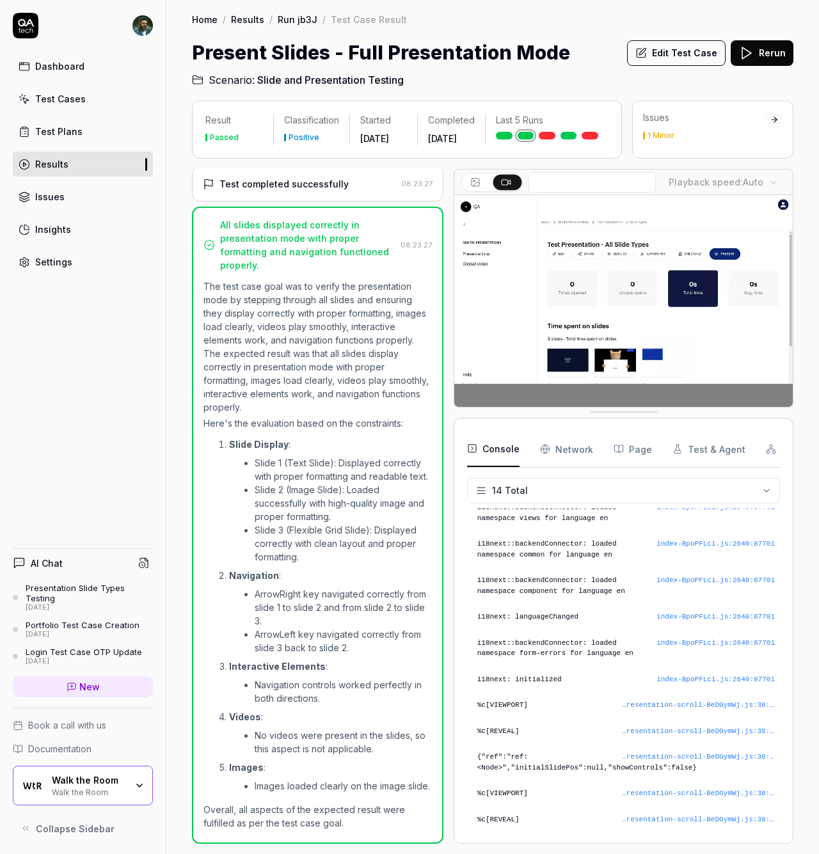
scroll to position [530, 0]
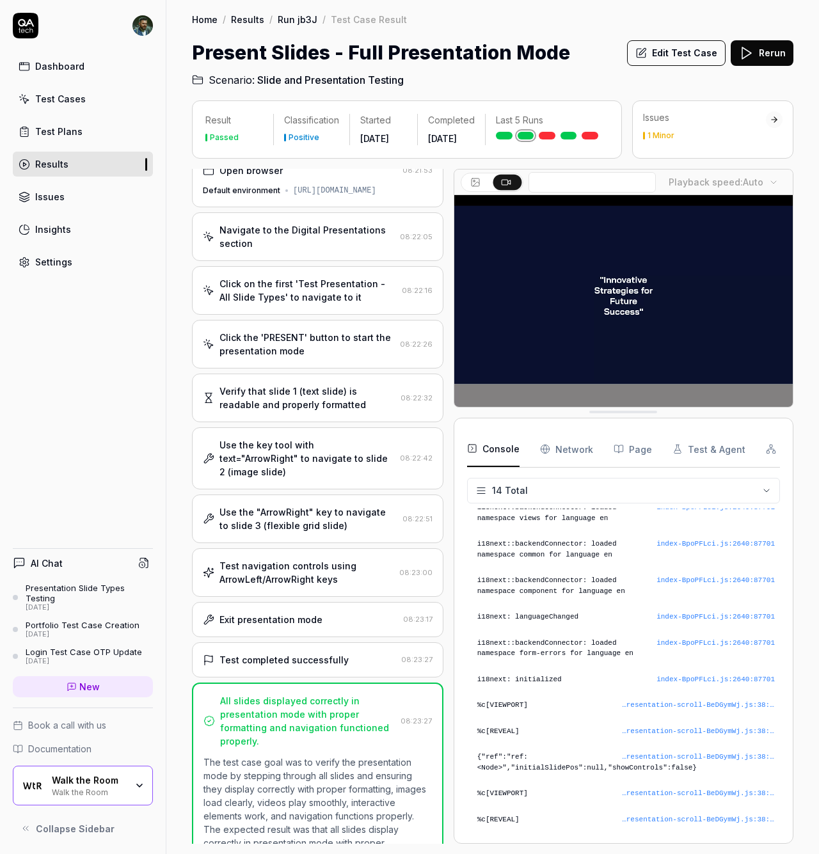
click at [321, 586] on div "Test navigation controls using ArrowLeft/ArrowRight keys" at bounding box center [306, 572] width 175 height 27
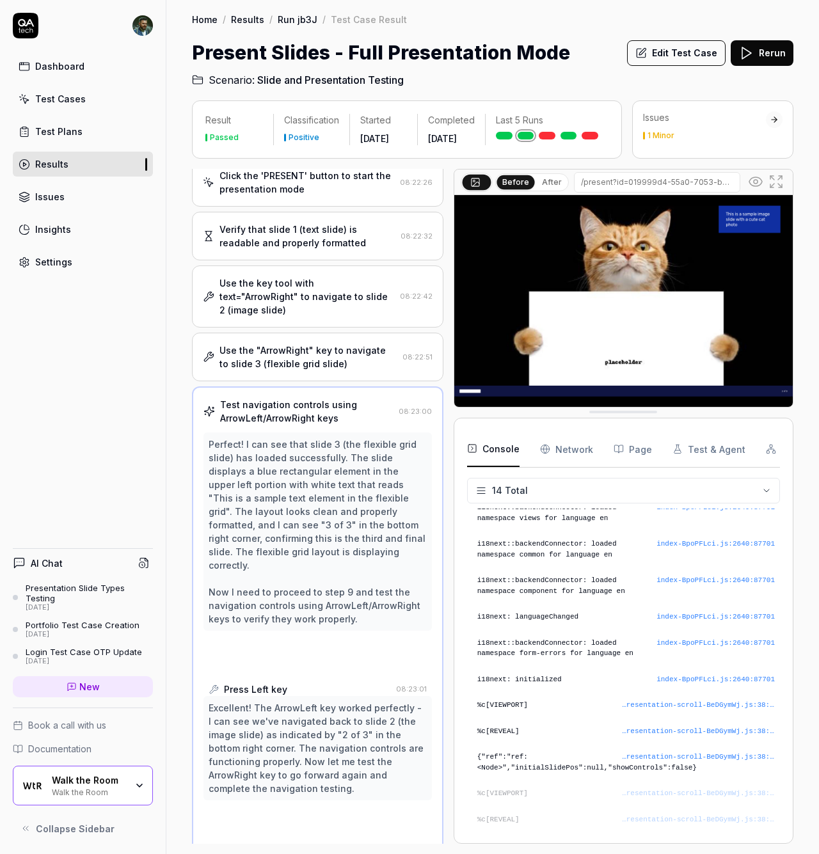
scroll to position [214, 0]
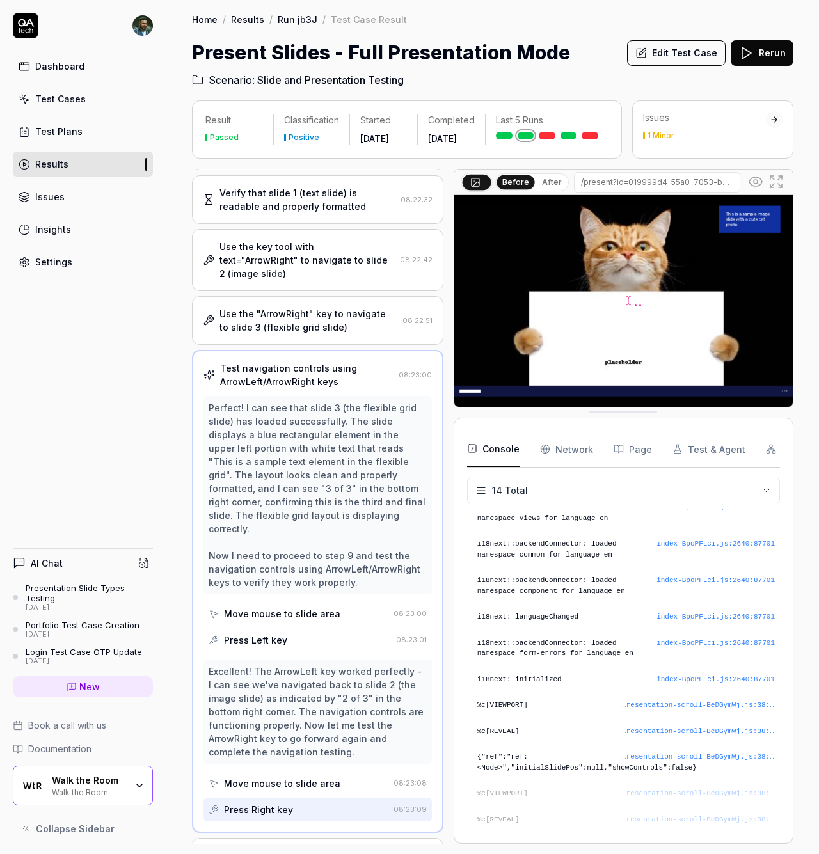
click at [551, 462] on Requests "Network" at bounding box center [566, 449] width 53 height 36
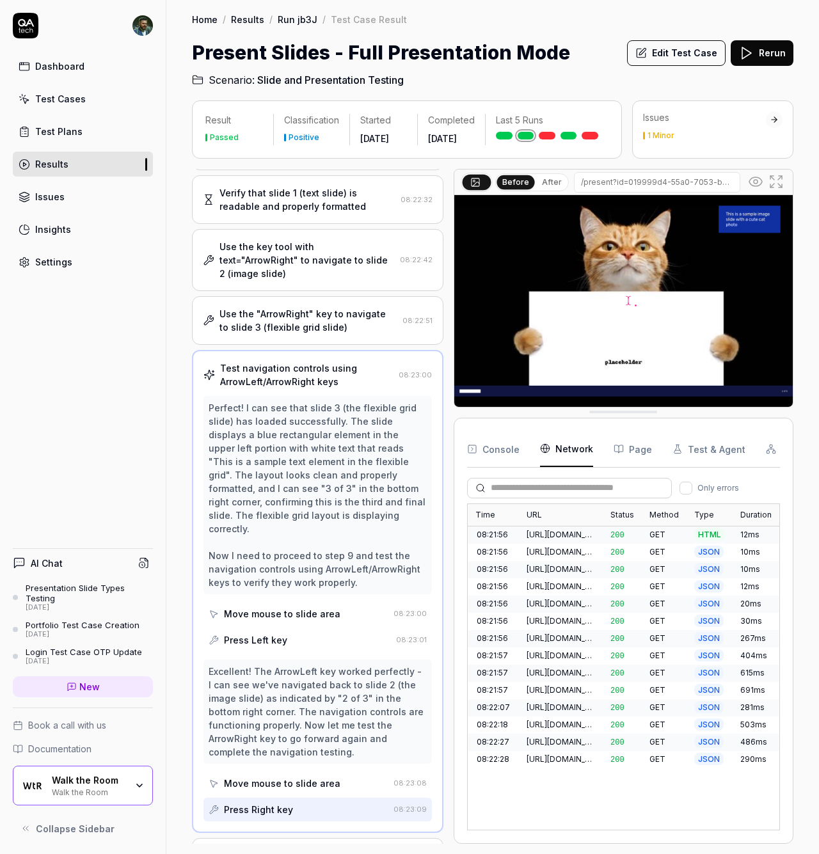
click at [542, 494] on input "text" at bounding box center [577, 487] width 173 height 13
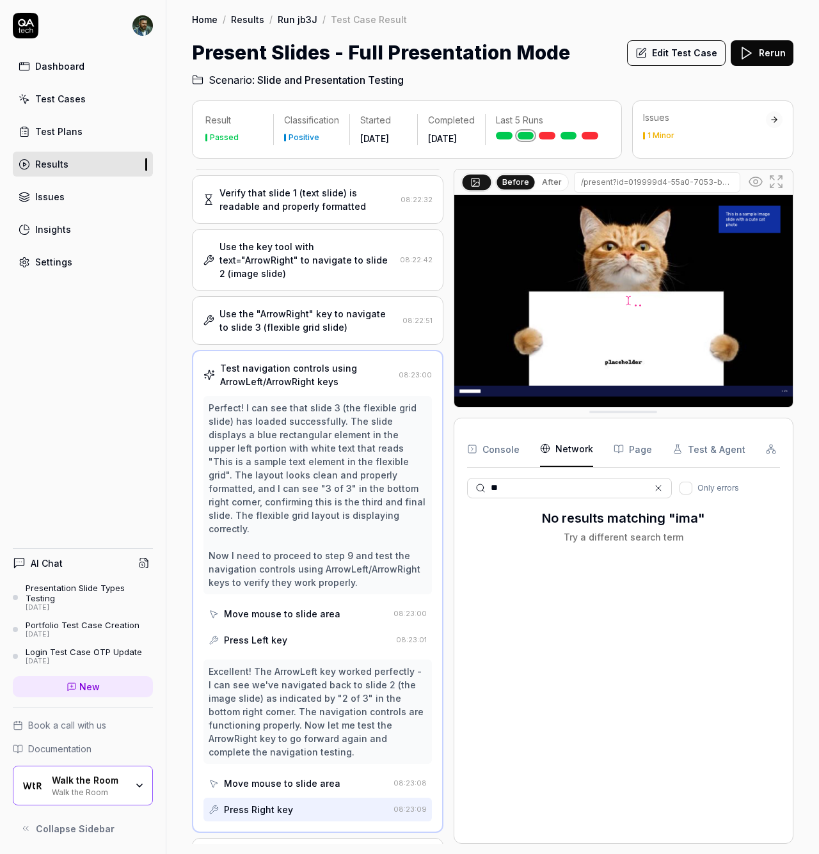
type input "*"
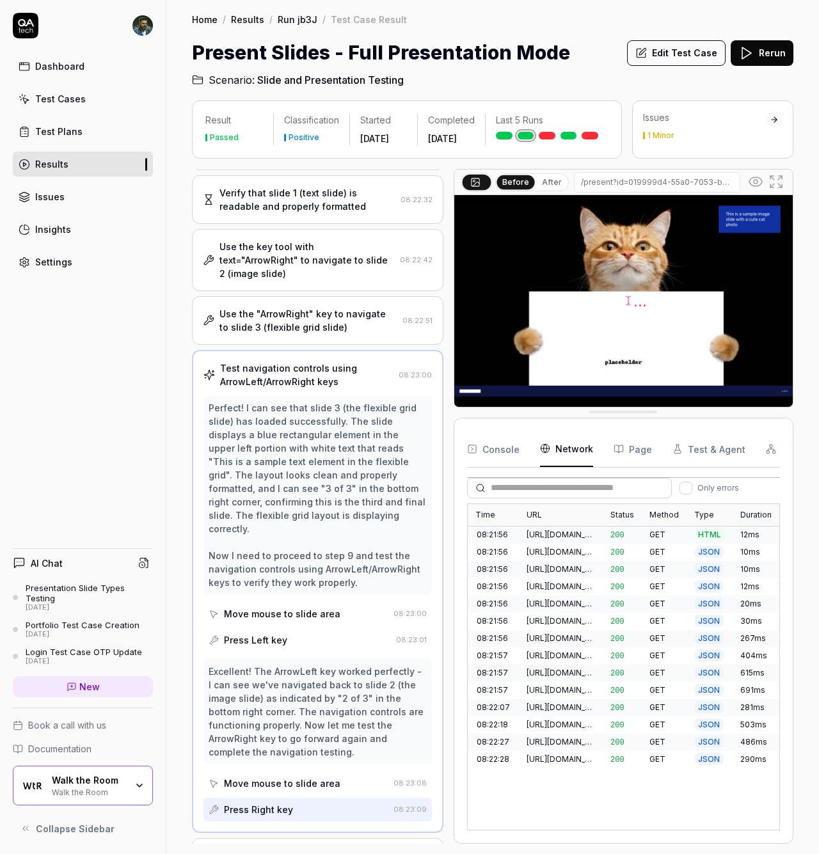
click at [573, 696] on div "[URL][DOMAIN_NAME]" at bounding box center [560, 690] width 68 height 12
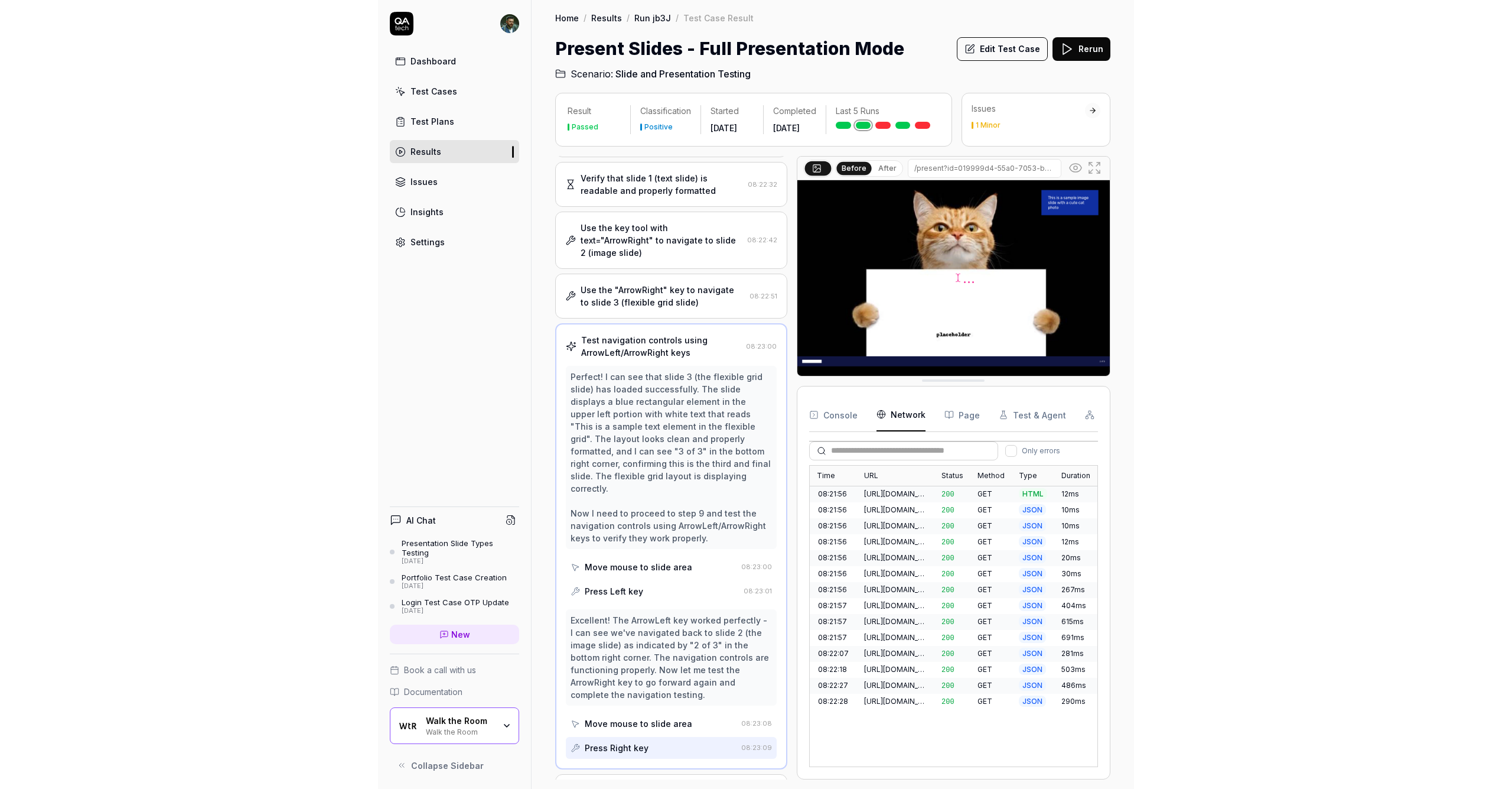
scroll to position [0, 0]
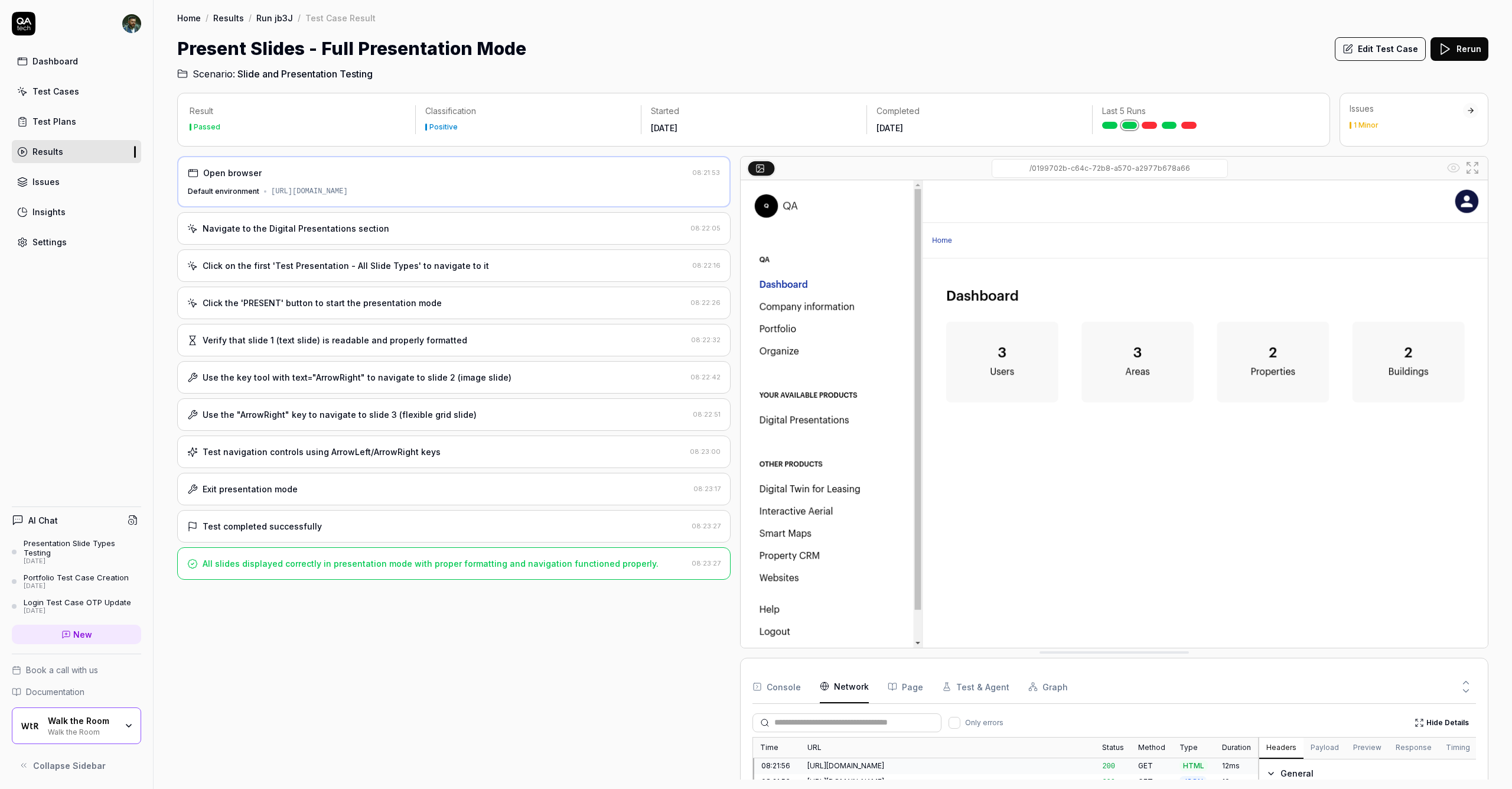
click at [490, 685] on div "Open browser 08:21:53 Default environment [URL][DOMAIN_NAME] Navigate to the Di…" at bounding box center [454, 467] width 553 height 624
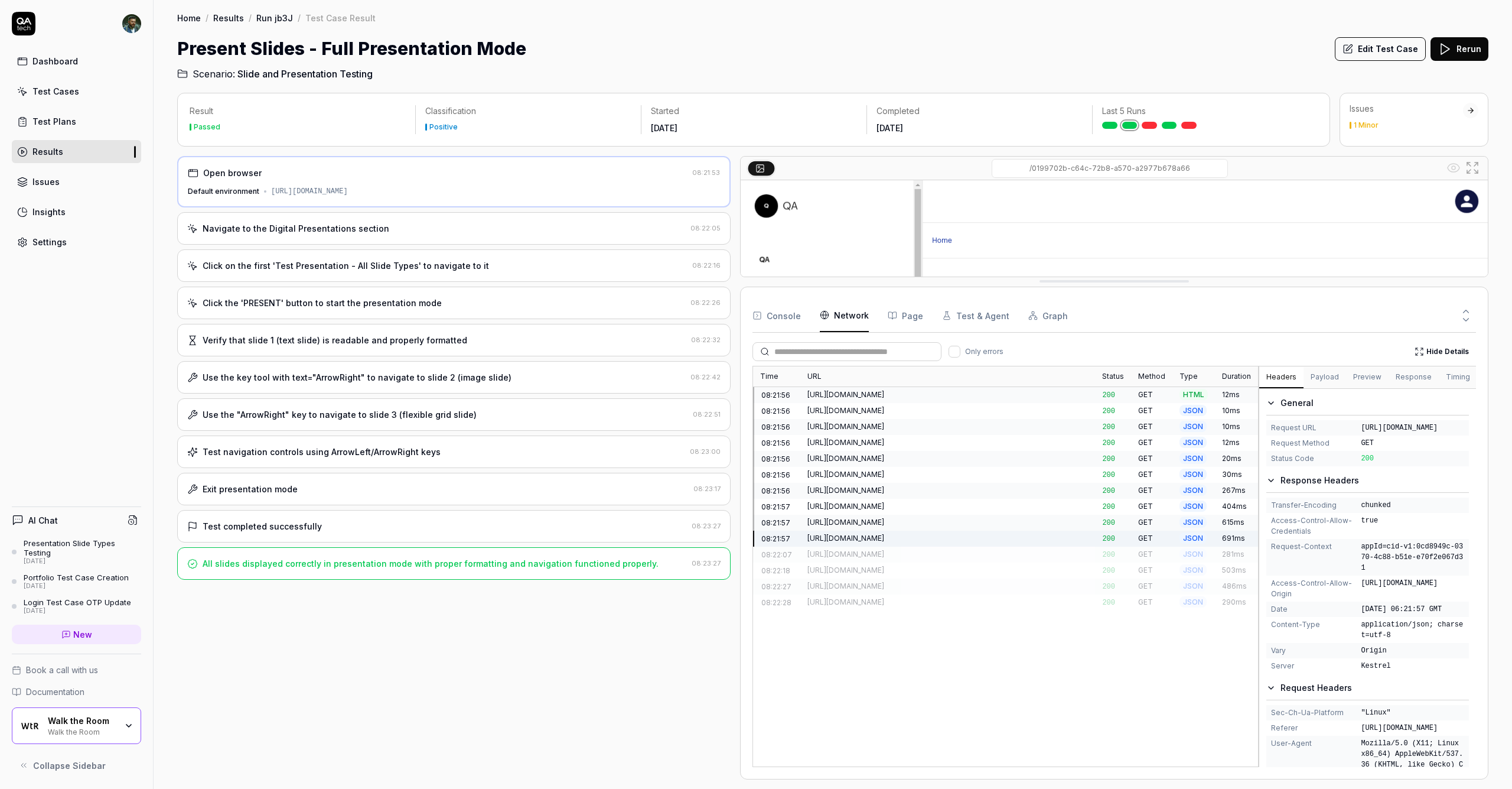
drag, startPoint x: 1098, startPoint y: 653, endPoint x: 1071, endPoint y: 283, distance: 371.0
click at [756, 549] on div "[URL][DOMAIN_NAME]" at bounding box center [948, 554] width 281 height 11
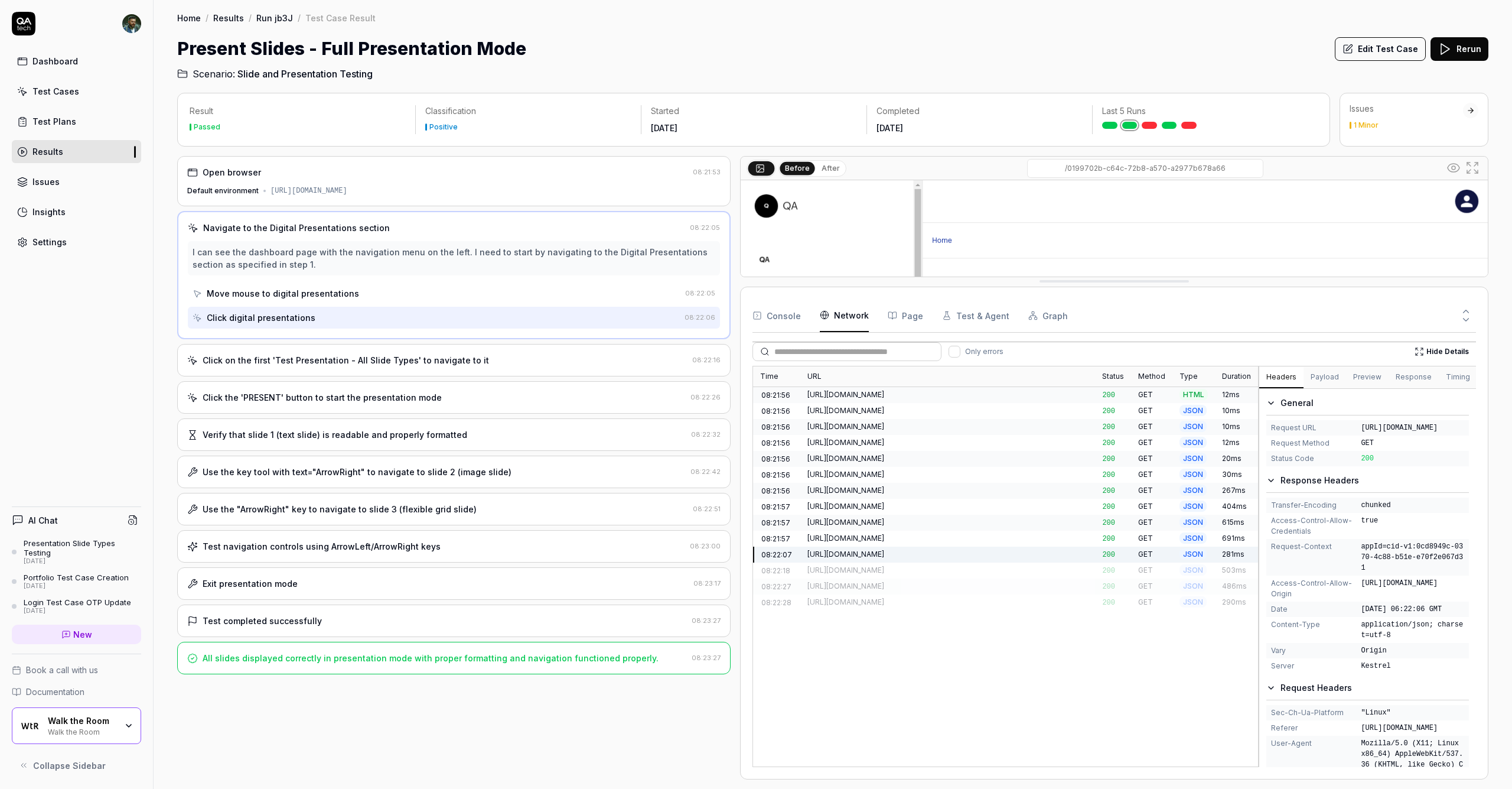
click at [756, 597] on div "[URL][DOMAIN_NAME]" at bounding box center [948, 602] width 281 height 11
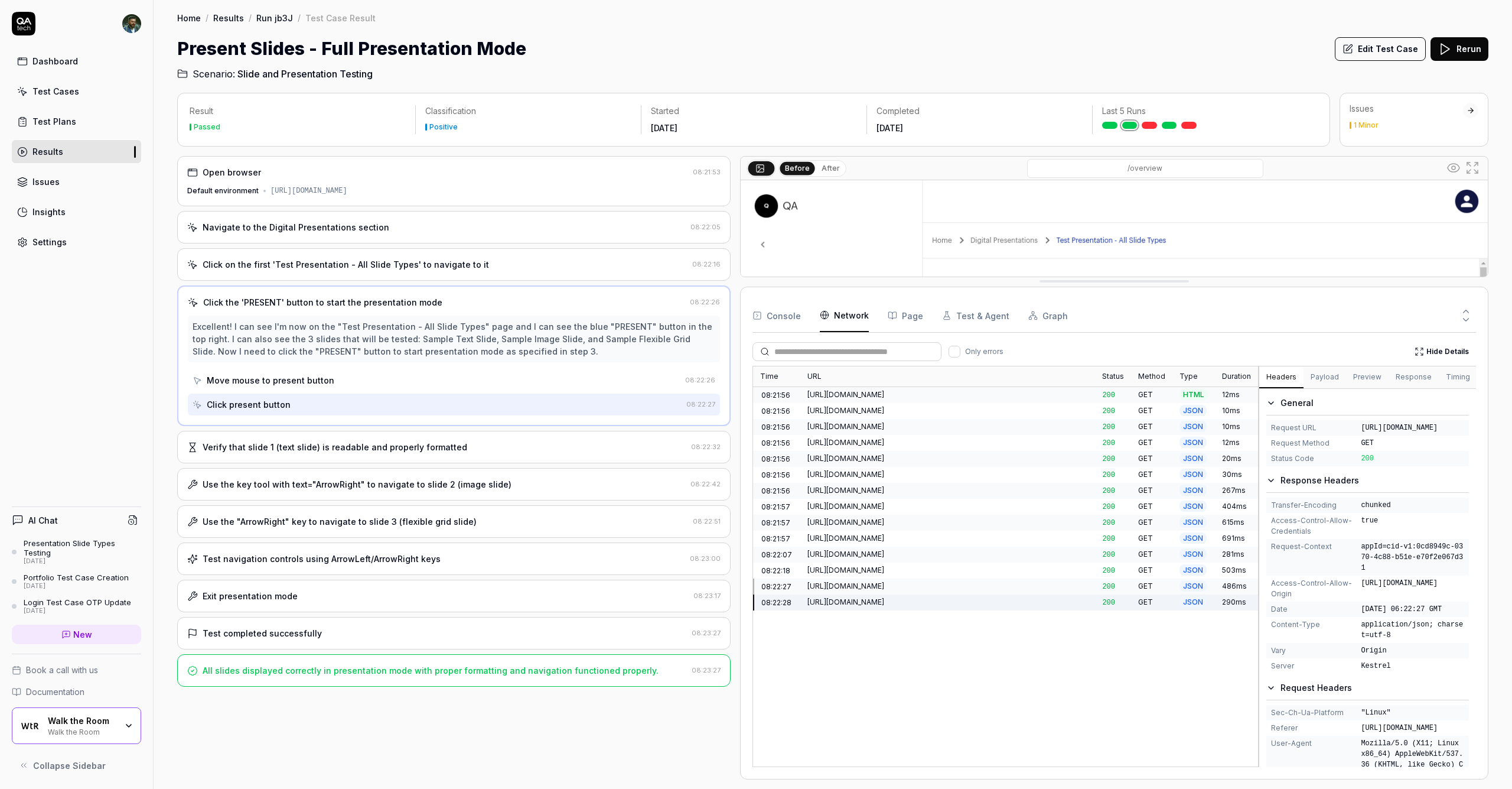
click at [371, 363] on div "Excellent! I can see I'm now on the "Test Presentation - All Slide Types" page …" at bounding box center [454, 366] width 532 height 100
click at [367, 473] on div "Use the key tool with text="ArrowRight" to navigate to slide 2 (image slide) 08…" at bounding box center [454, 484] width 553 height 32
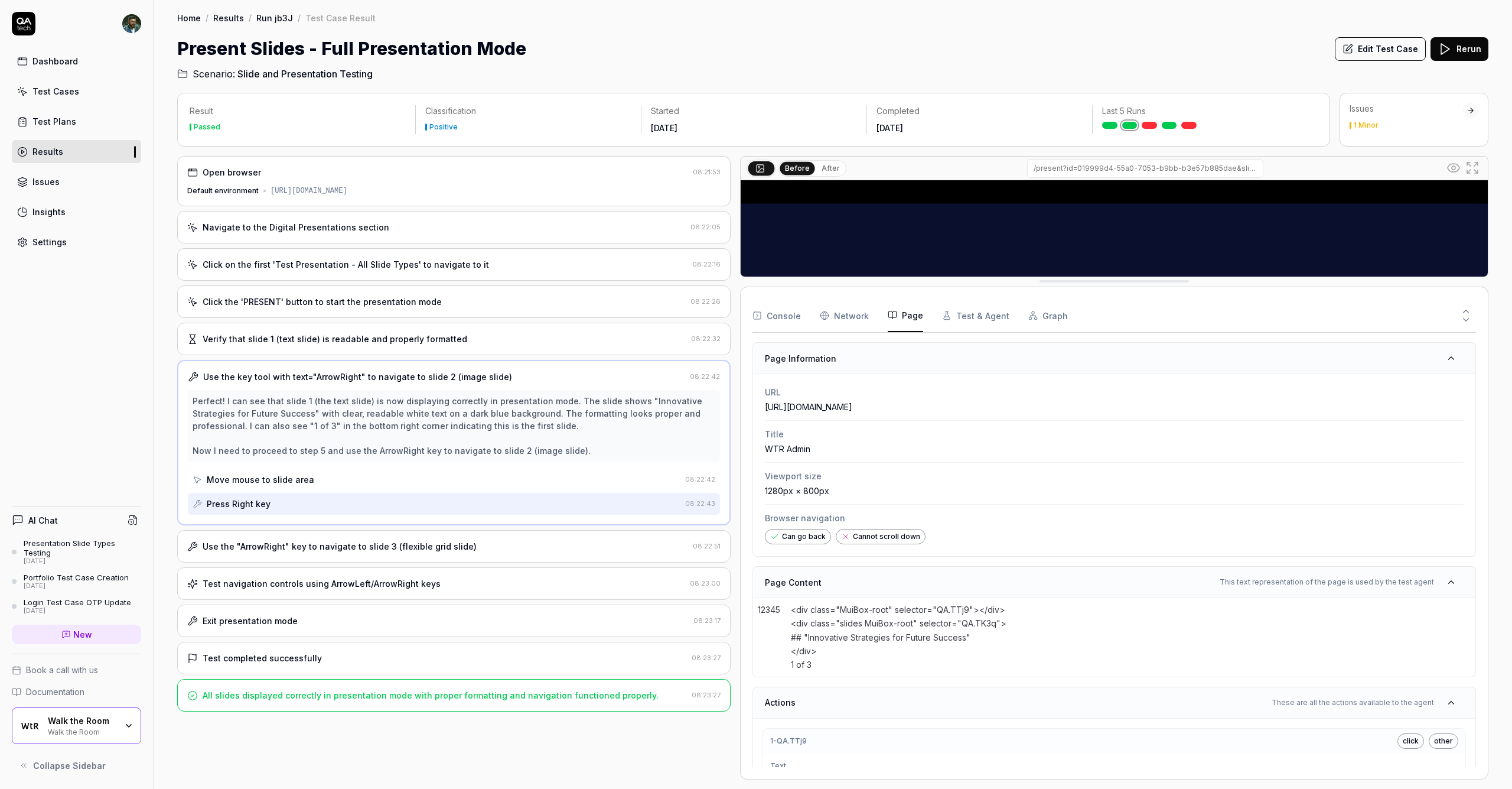
click at [756, 316] on button "Page" at bounding box center [905, 316] width 35 height 33
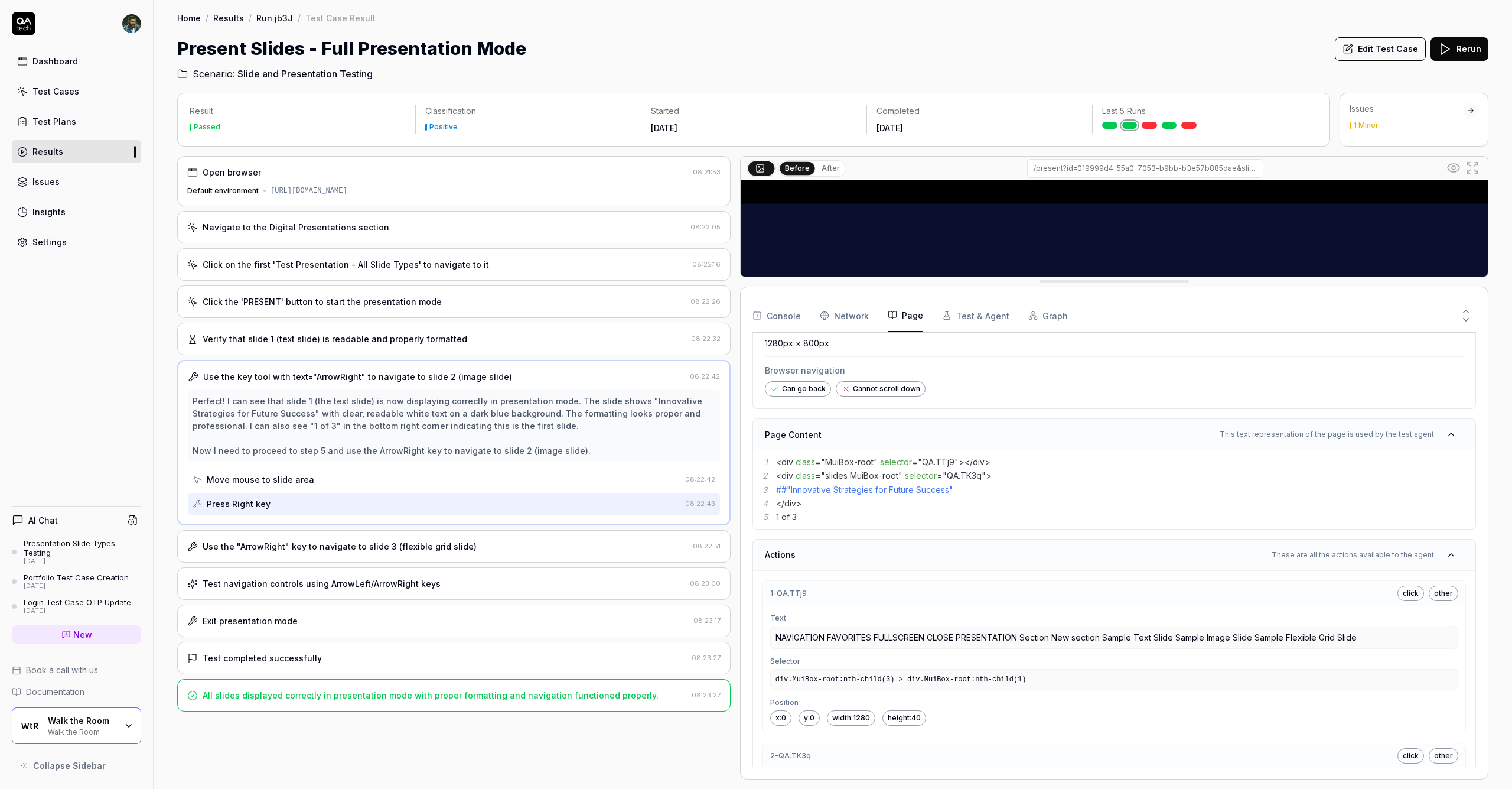
scroll to position [6, 0]
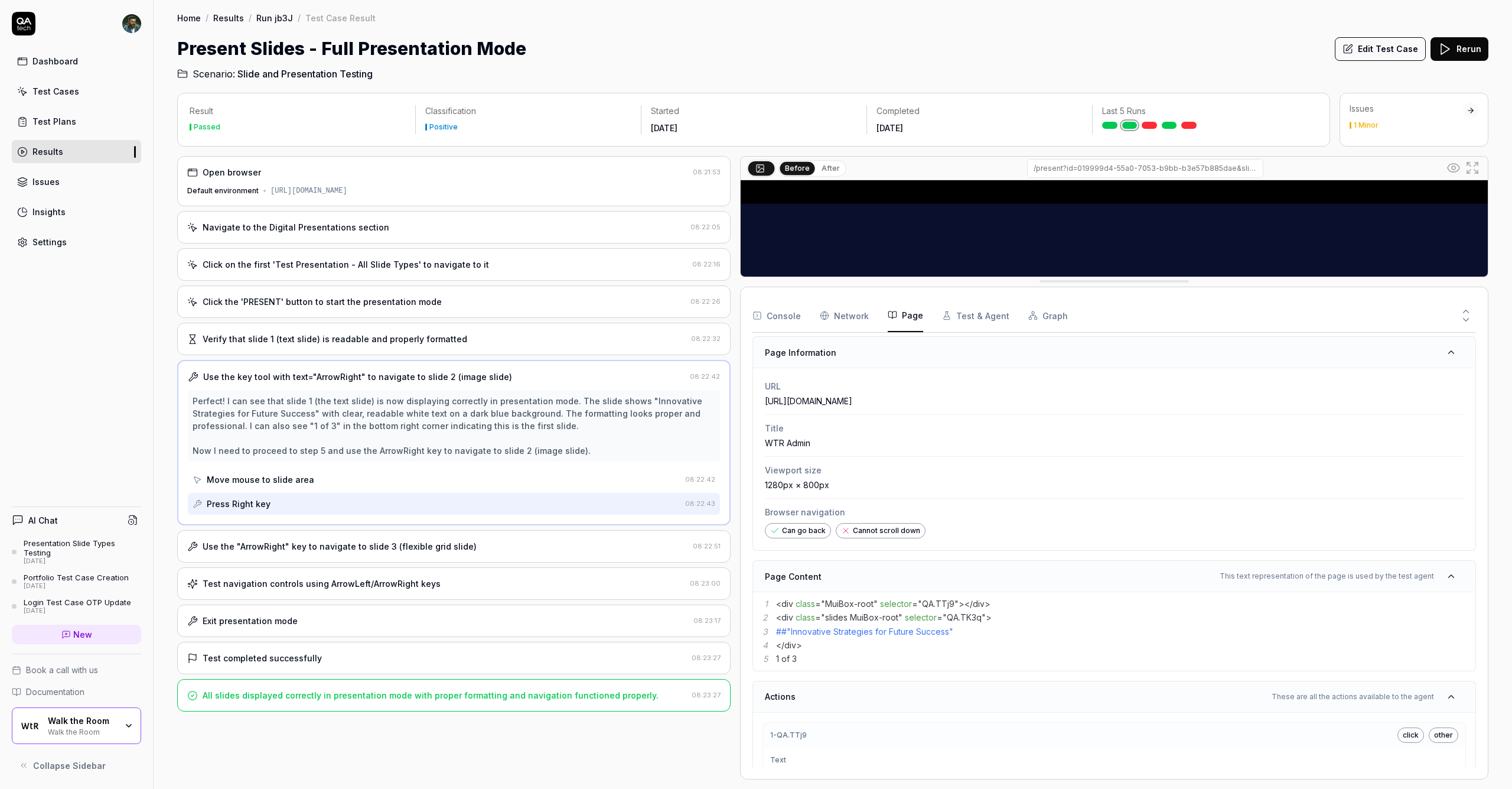
click at [756, 308] on button "Console" at bounding box center [777, 316] width 48 height 33
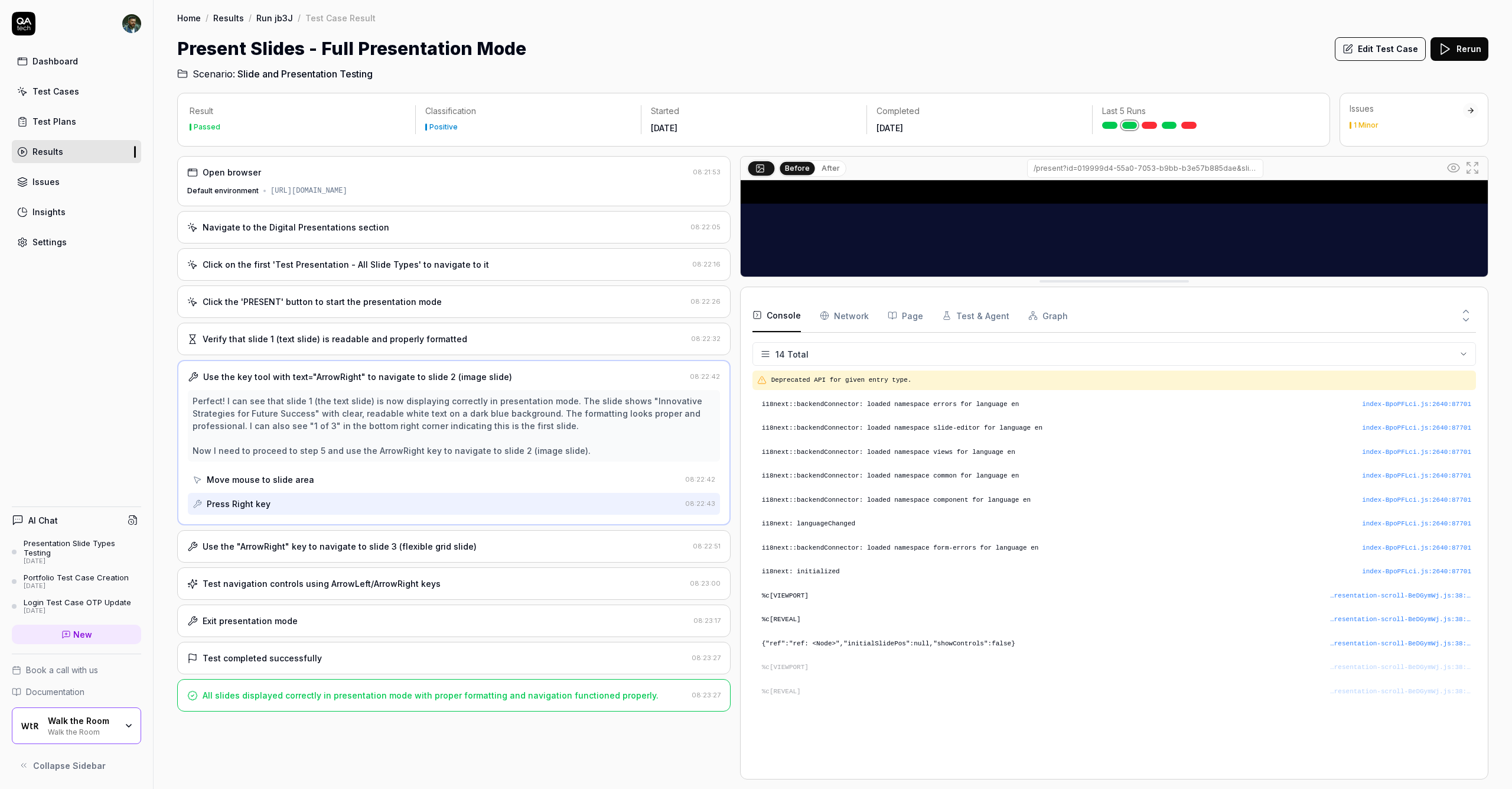
click at [458, 528] on div "Open browser 08:21:53 Default environment [URL][DOMAIN_NAME] Navigate to the Di…" at bounding box center [454, 467] width 553 height 624
click at [465, 545] on div "Use the "ArrowRight" key to navigate to slide 3 (flexible grid slide)" at bounding box center [438, 546] width 501 height 12
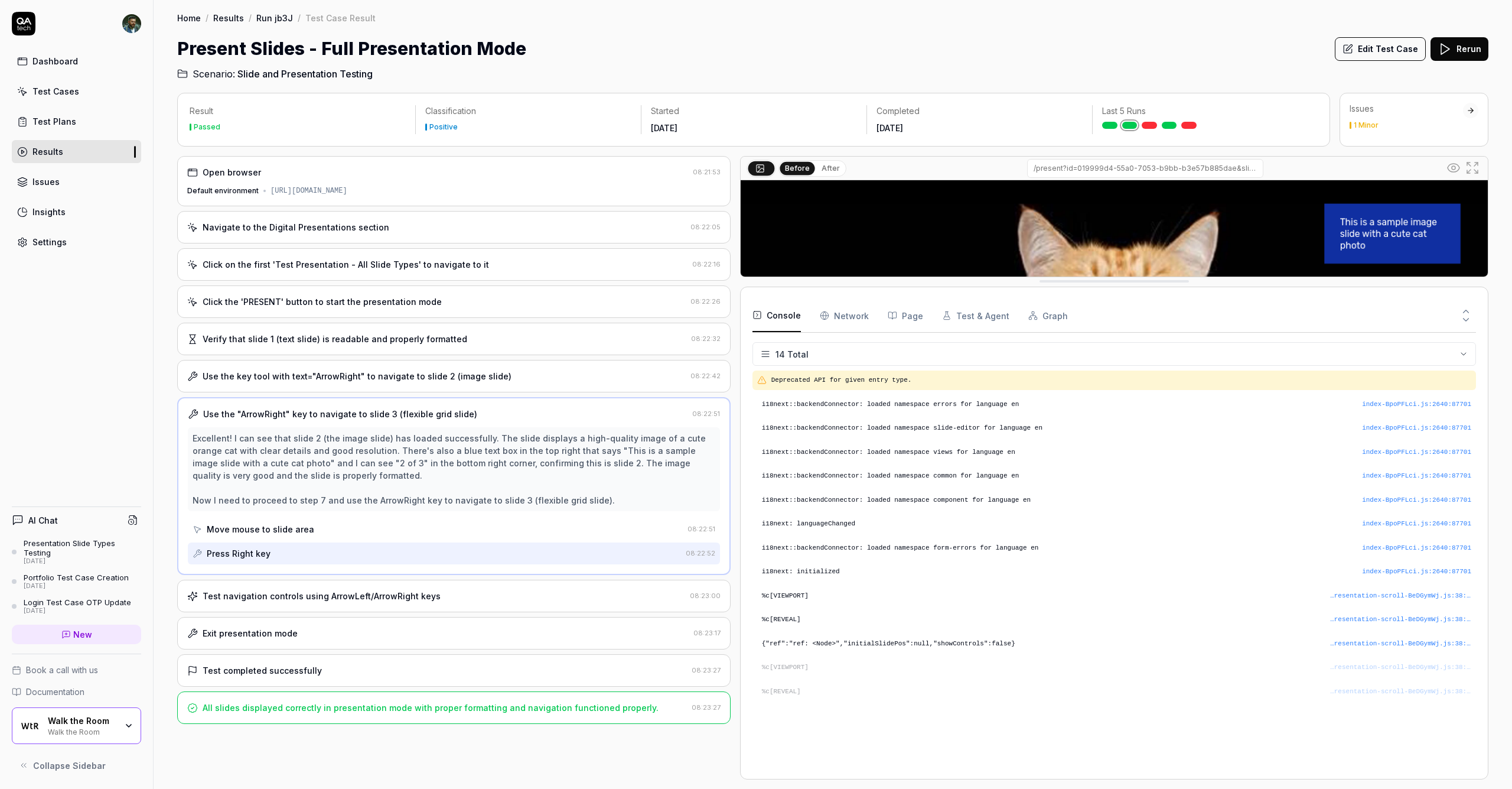
click at [453, 516] on div "Excellent! I can see that slide 2 (the image slide) has loaded successfully. Th…" at bounding box center [454, 495] width 532 height 137
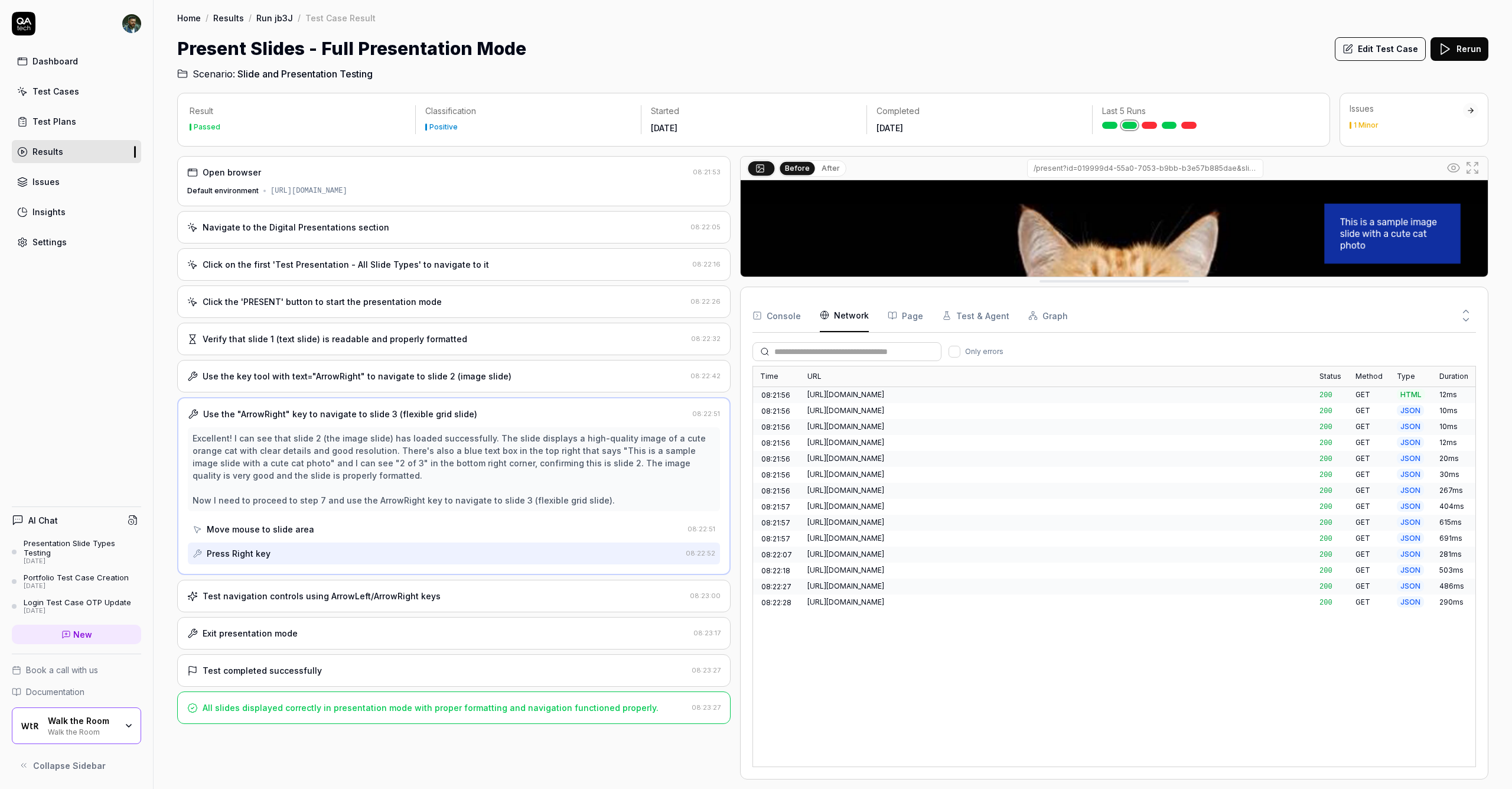
click at [756, 314] on Requests "Network" at bounding box center [844, 316] width 49 height 33
click at [371, 591] on div "Test navigation controls using ArrowLeft/ArrowRight keys" at bounding box center [321, 595] width 238 height 12
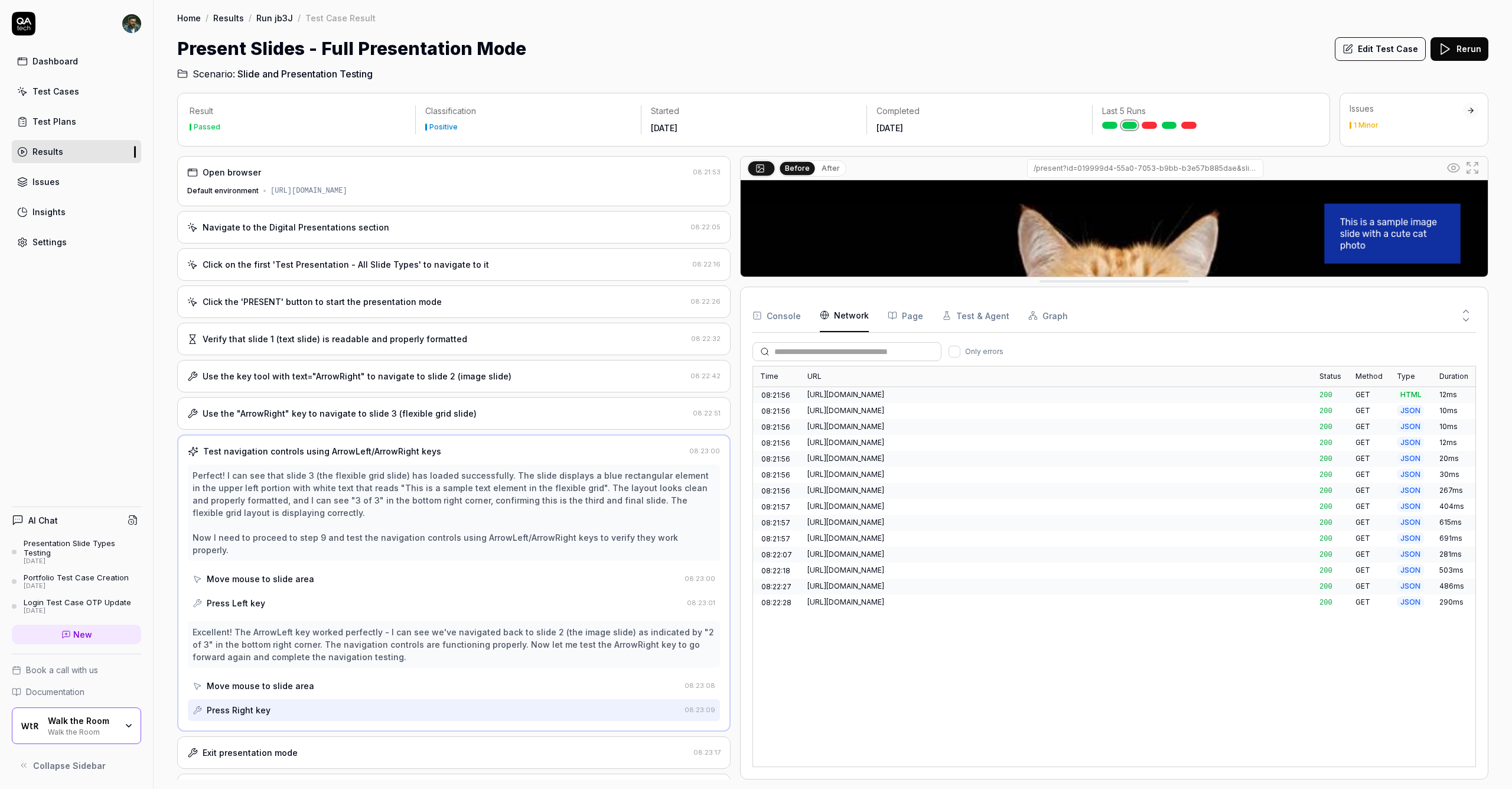
click at [557, 553] on div "Perfect! I can see that slide 3 (the flexible grid slide) has loaded successful…" at bounding box center [454, 540] width 532 height 150
click at [389, 747] on div "Exit presentation mode" at bounding box center [438, 752] width 502 height 12
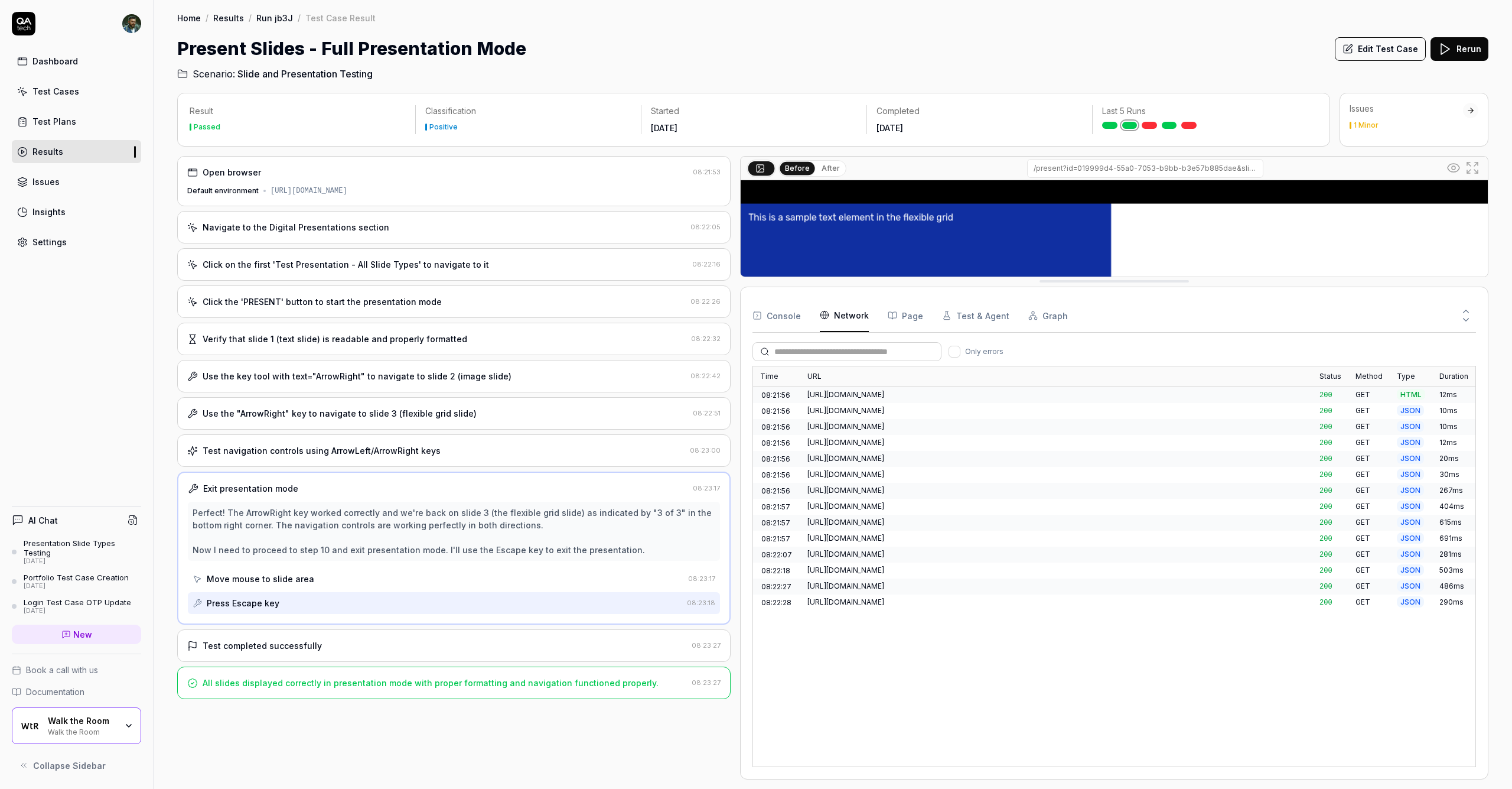
click at [425, 522] on div "Perfect! The ArrowRight key worked correctly and we're back on slide 3 (the fle…" at bounding box center [454, 531] width 523 height 50
click at [756, 321] on button "Page" at bounding box center [905, 316] width 35 height 33
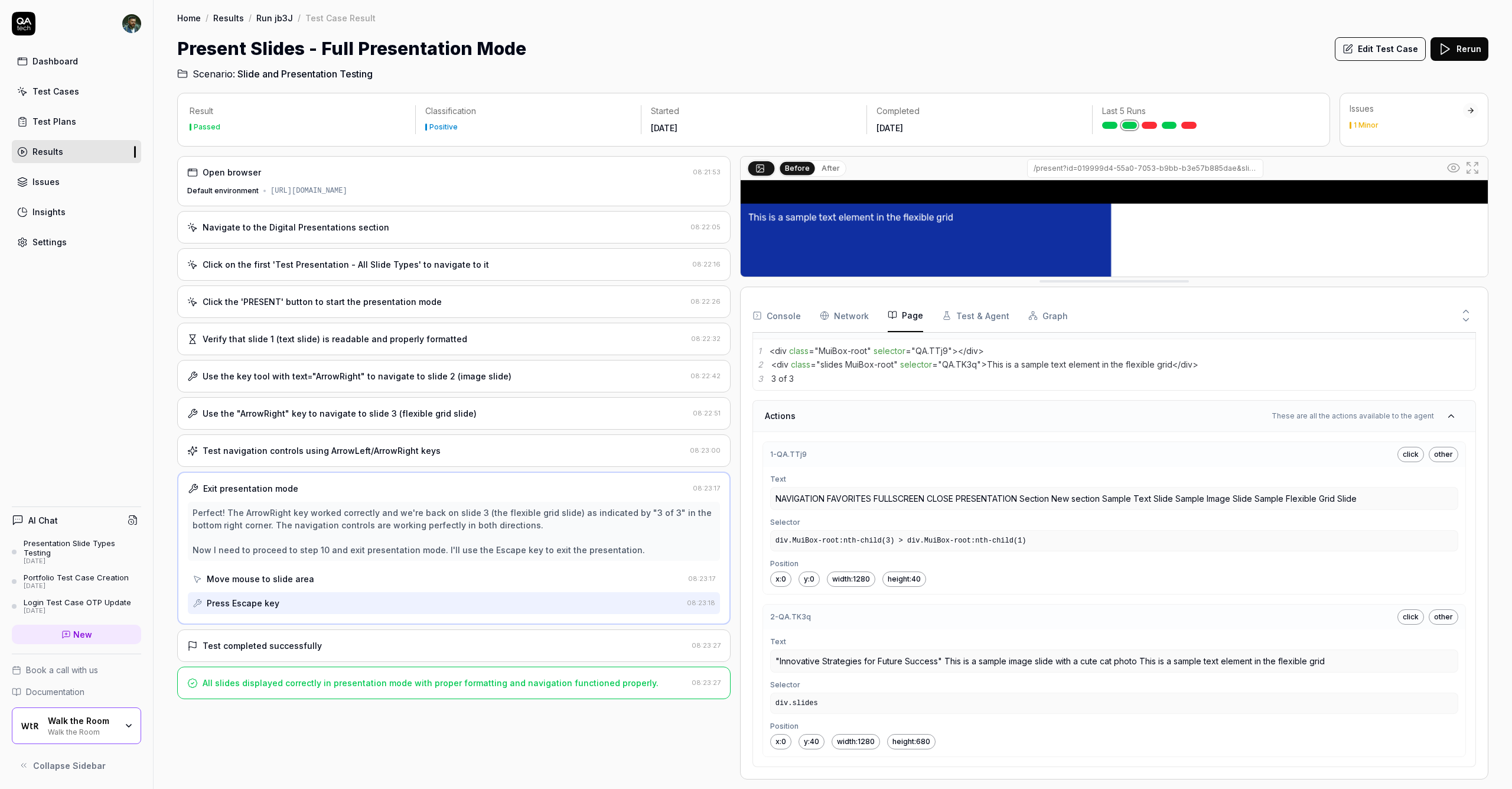
scroll to position [0, 0]
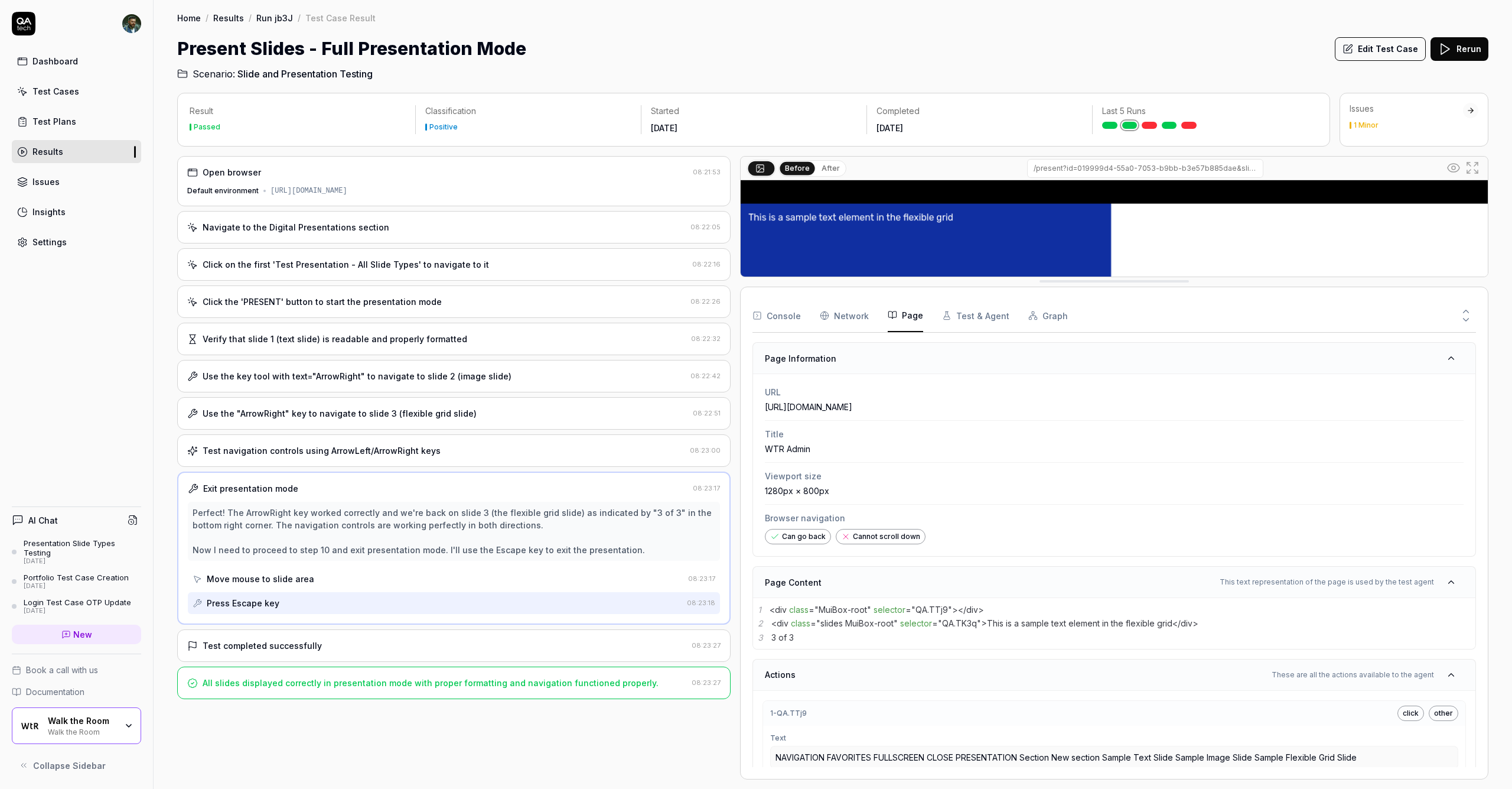
click at [756, 310] on button "Test & Agent" at bounding box center [975, 316] width 67 height 33
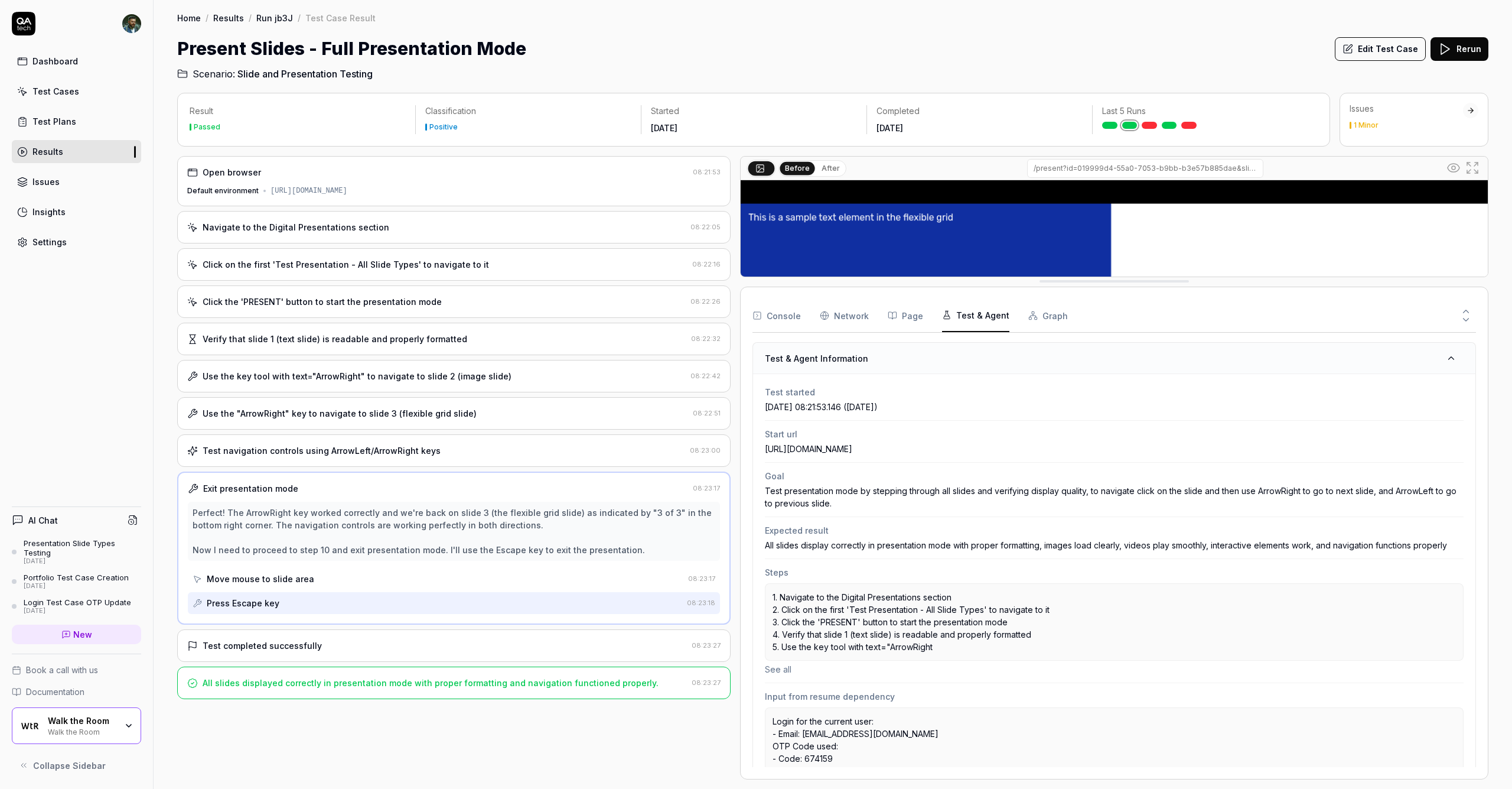
click at [756, 313] on button "Graph" at bounding box center [1047, 316] width 40 height 33
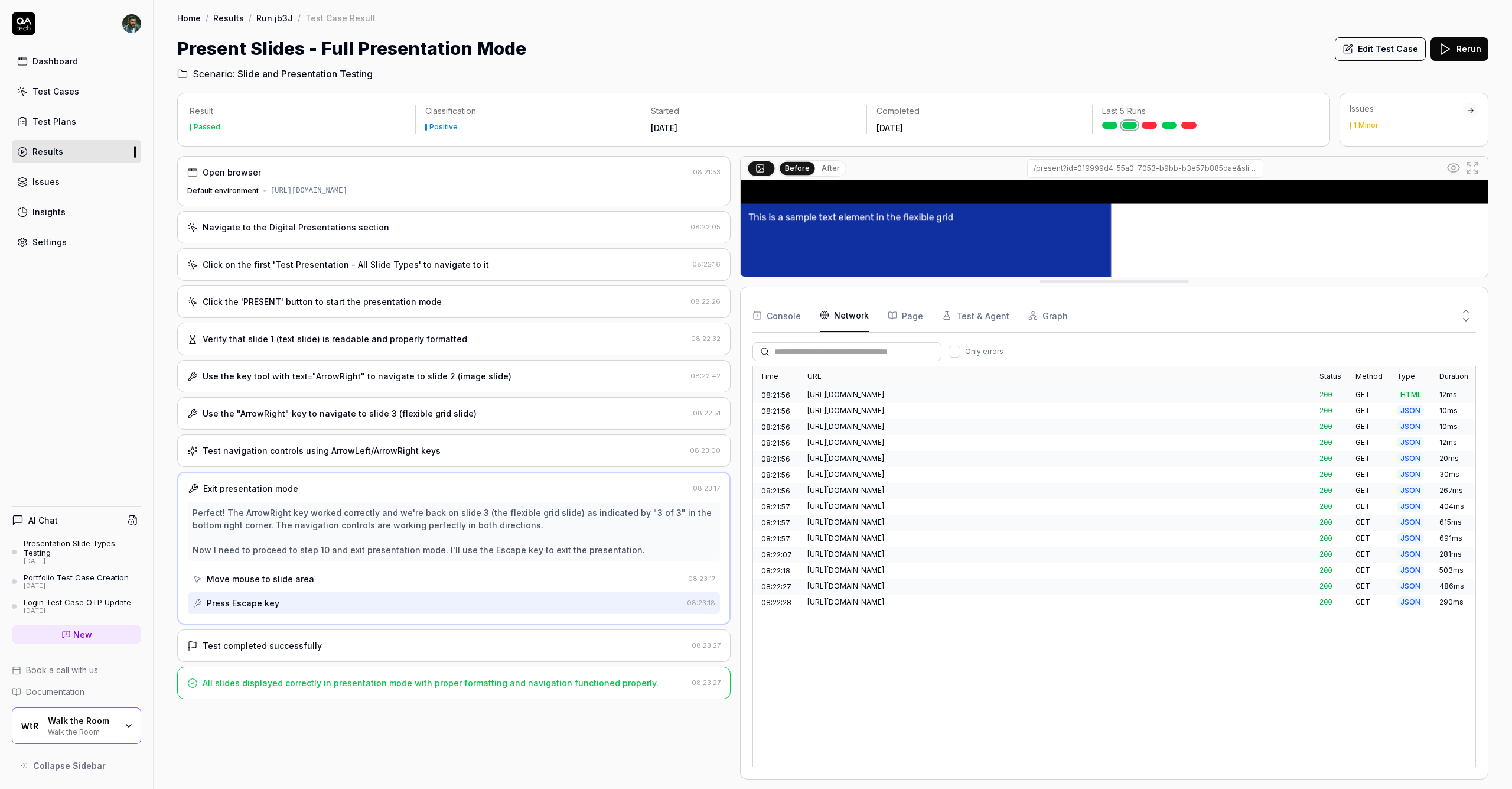
click at [756, 319] on Requests "Network" at bounding box center [844, 316] width 49 height 33
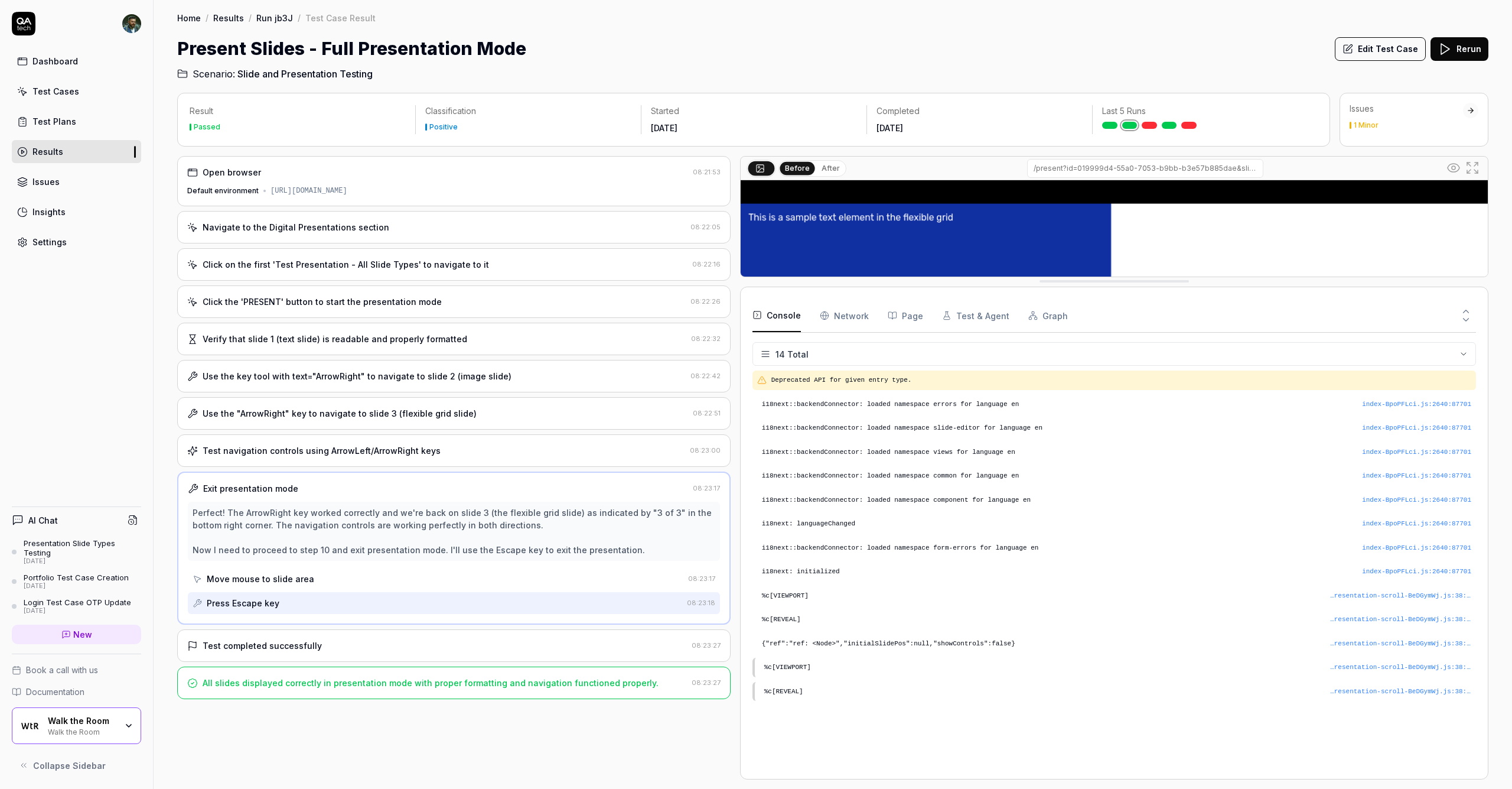
click at [756, 314] on button "Console" at bounding box center [777, 316] width 48 height 33
click at [424, 224] on div "Navigate to the Digital Presentations section" at bounding box center [437, 226] width 499 height 12
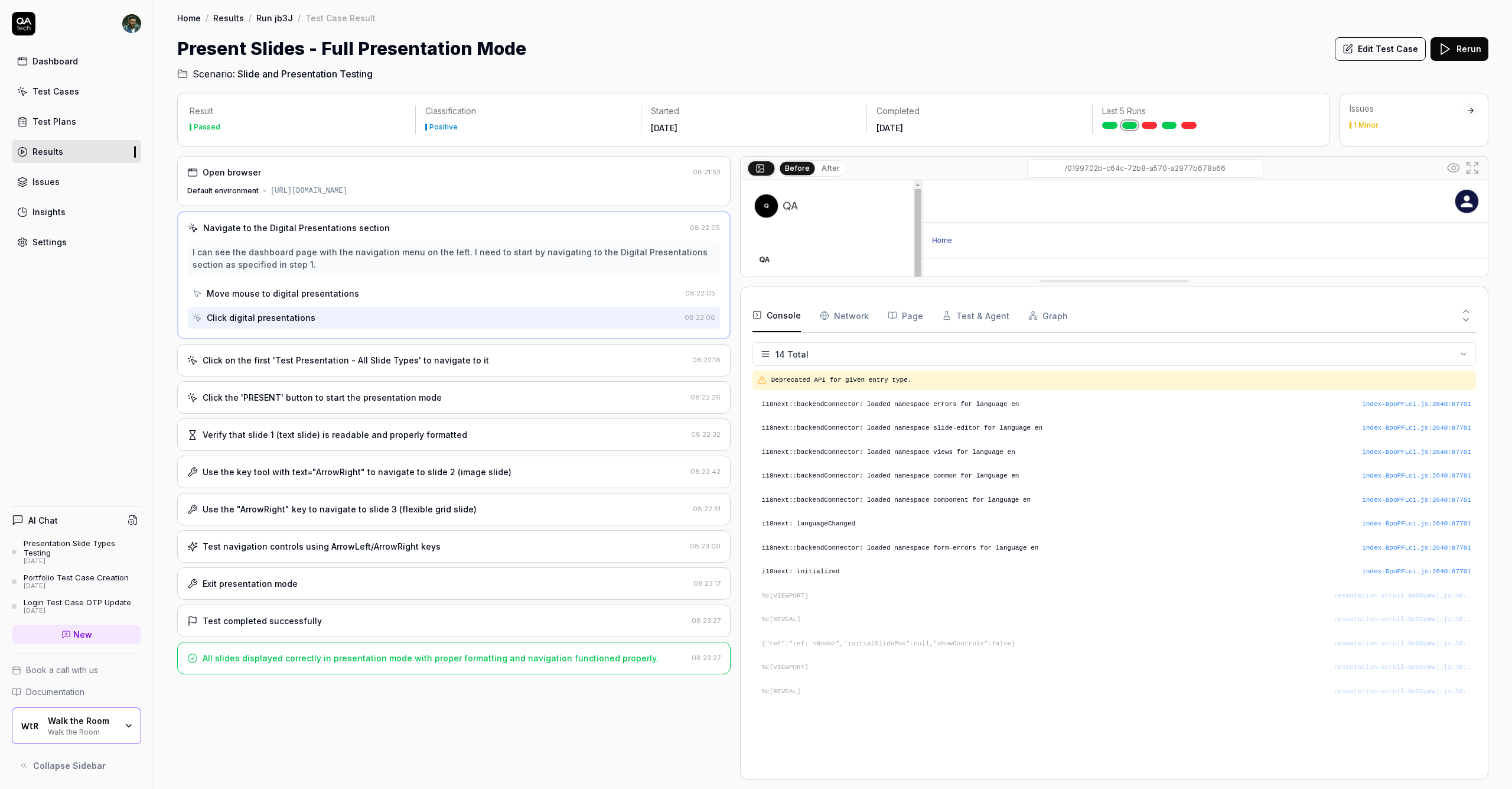
click at [407, 359] on div "Click on the first 'Test Presentation - All Slide Types' to navigate to it" at bounding box center [345, 359] width 286 height 12
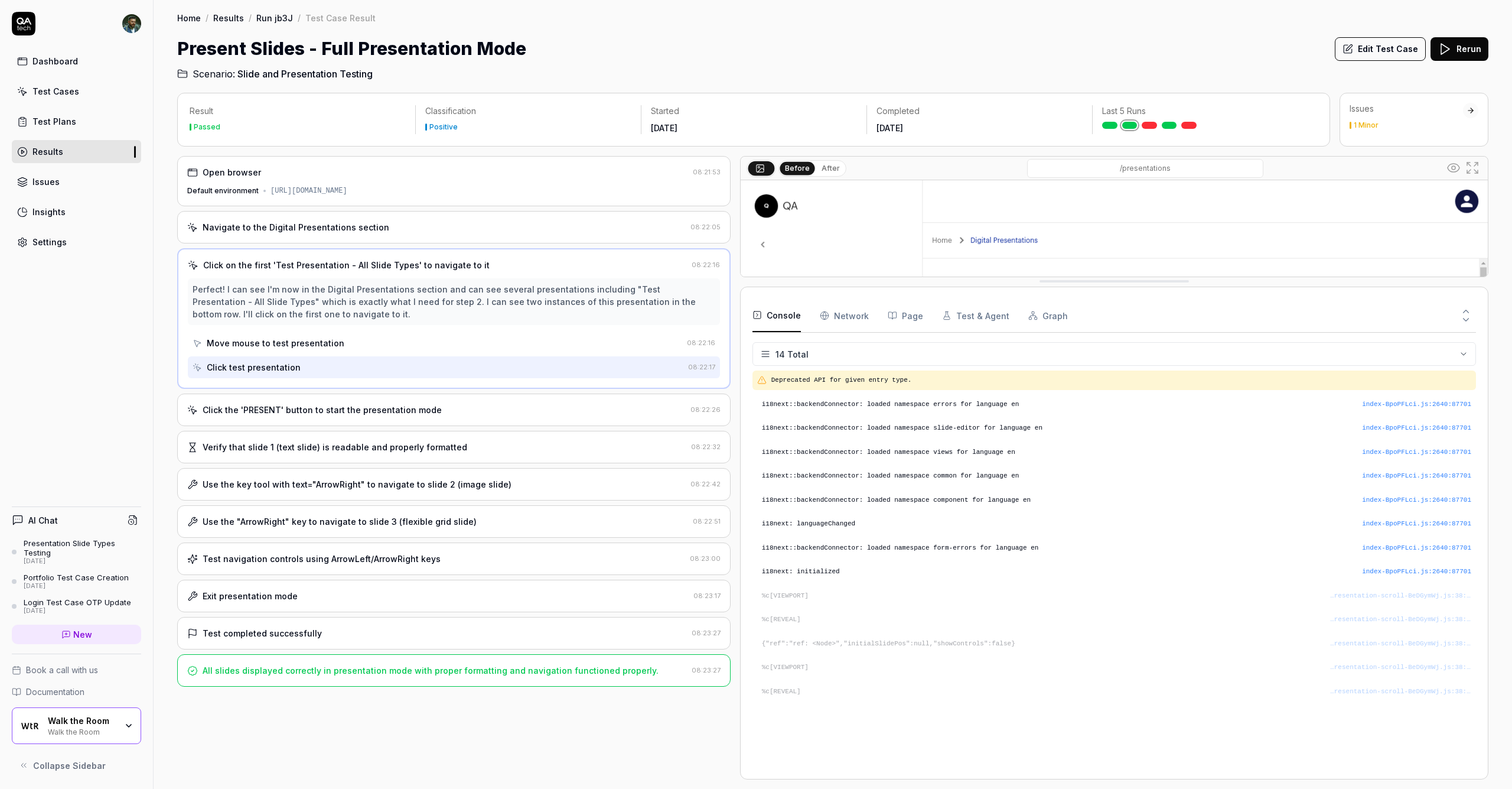
click at [410, 415] on div "Click the 'PRESENT' button to start the presentation mode" at bounding box center [321, 409] width 239 height 12
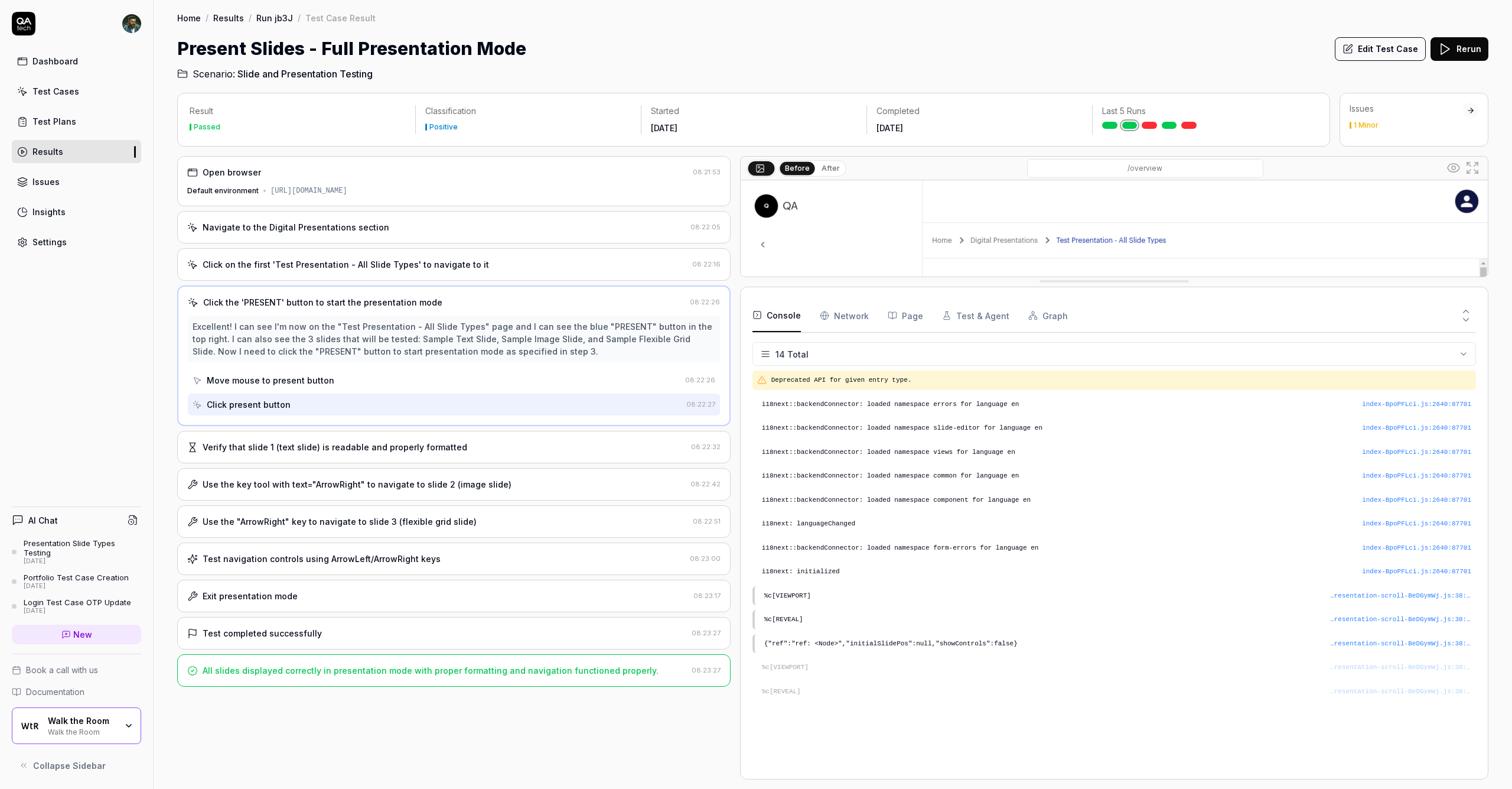
click at [423, 454] on div "Verify that slide 1 (text slide) is readable and properly formatted 08:22:32" at bounding box center [454, 446] width 553 height 32
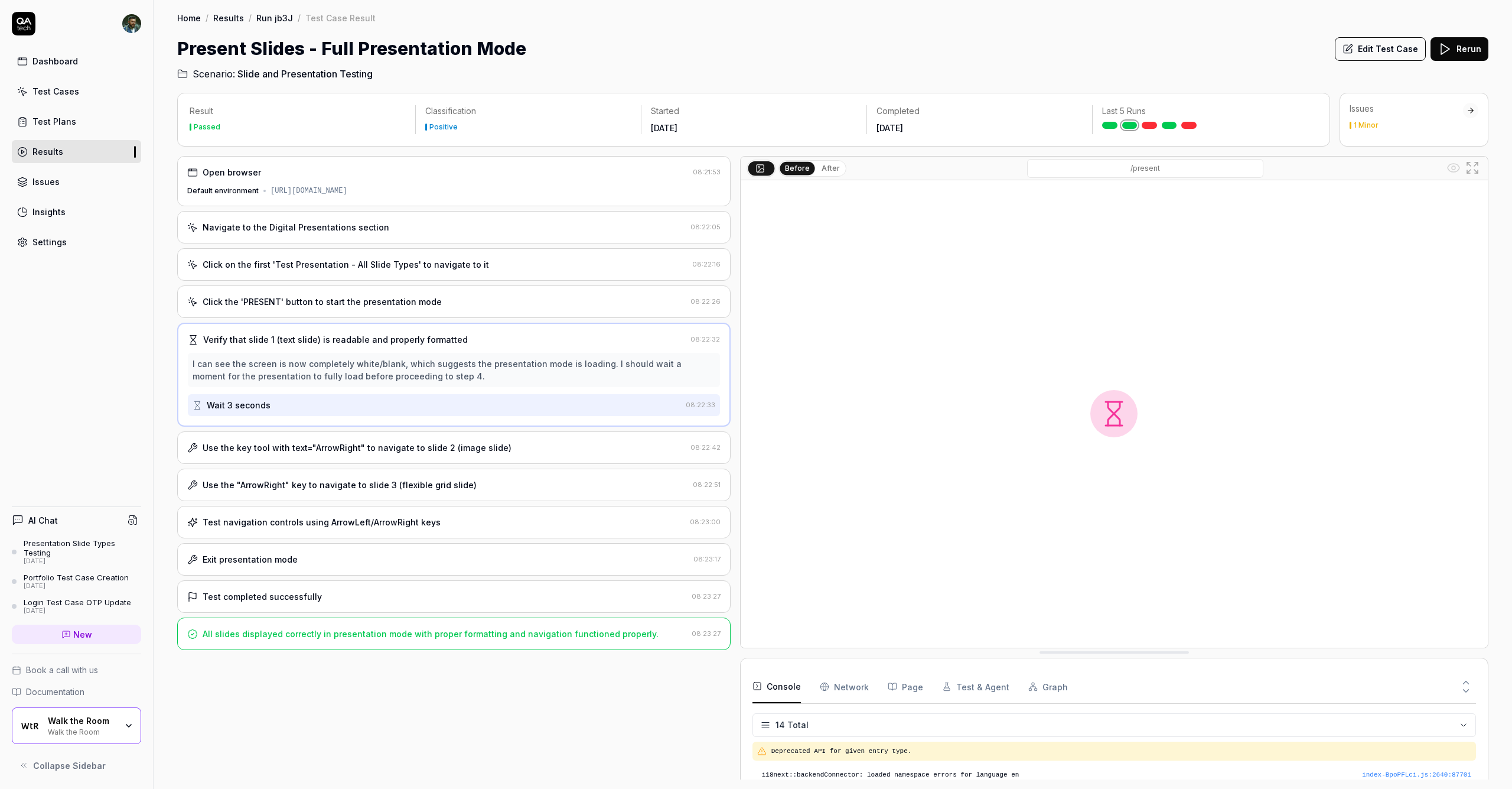
drag, startPoint x: 1101, startPoint y: 280, endPoint x: 583, endPoint y: 520, distance: 570.9
click at [461, 443] on div "Use the key tool with text="ArrowRight" to navigate to slide 2 (image slide)" at bounding box center [357, 447] width 308 height 12
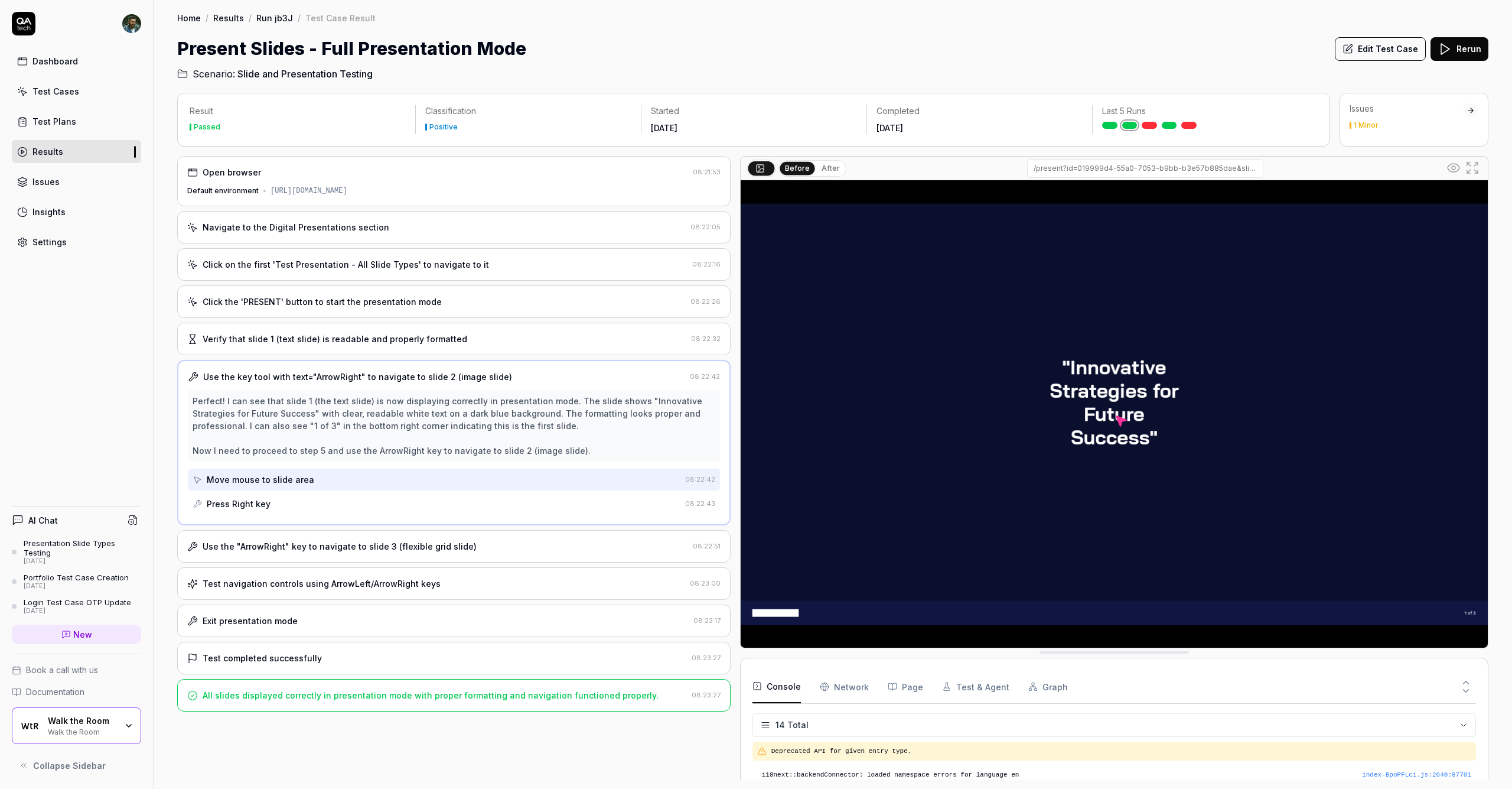
click at [419, 269] on div "Click on the first 'Test Presentation - All Slide Types' to navigate to it" at bounding box center [345, 263] width 286 height 12
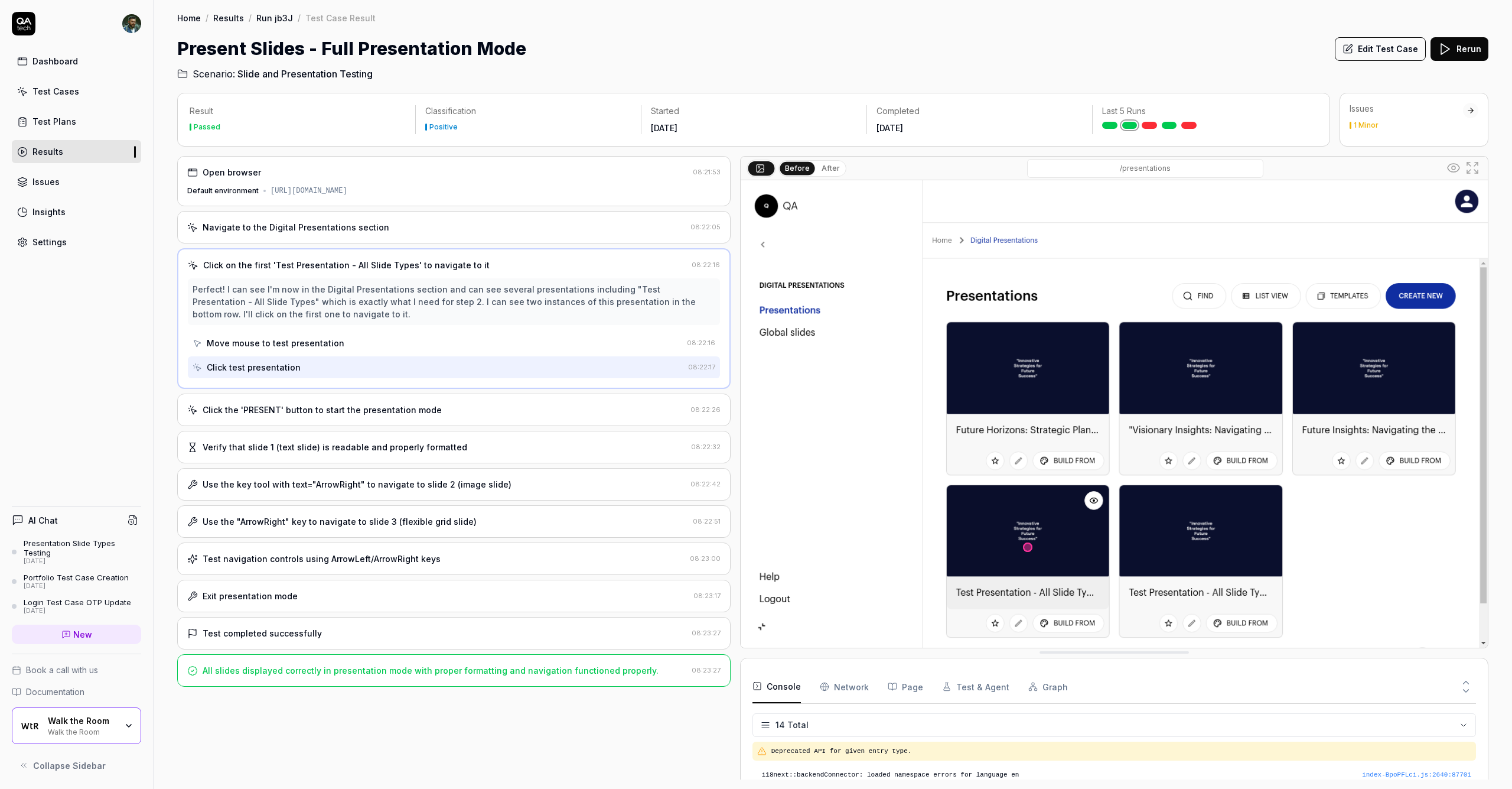
click at [270, 18] on link "Run jb3J" at bounding box center [275, 18] width 37 height 12
